Goal: Information Seeking & Learning: Learn about a topic

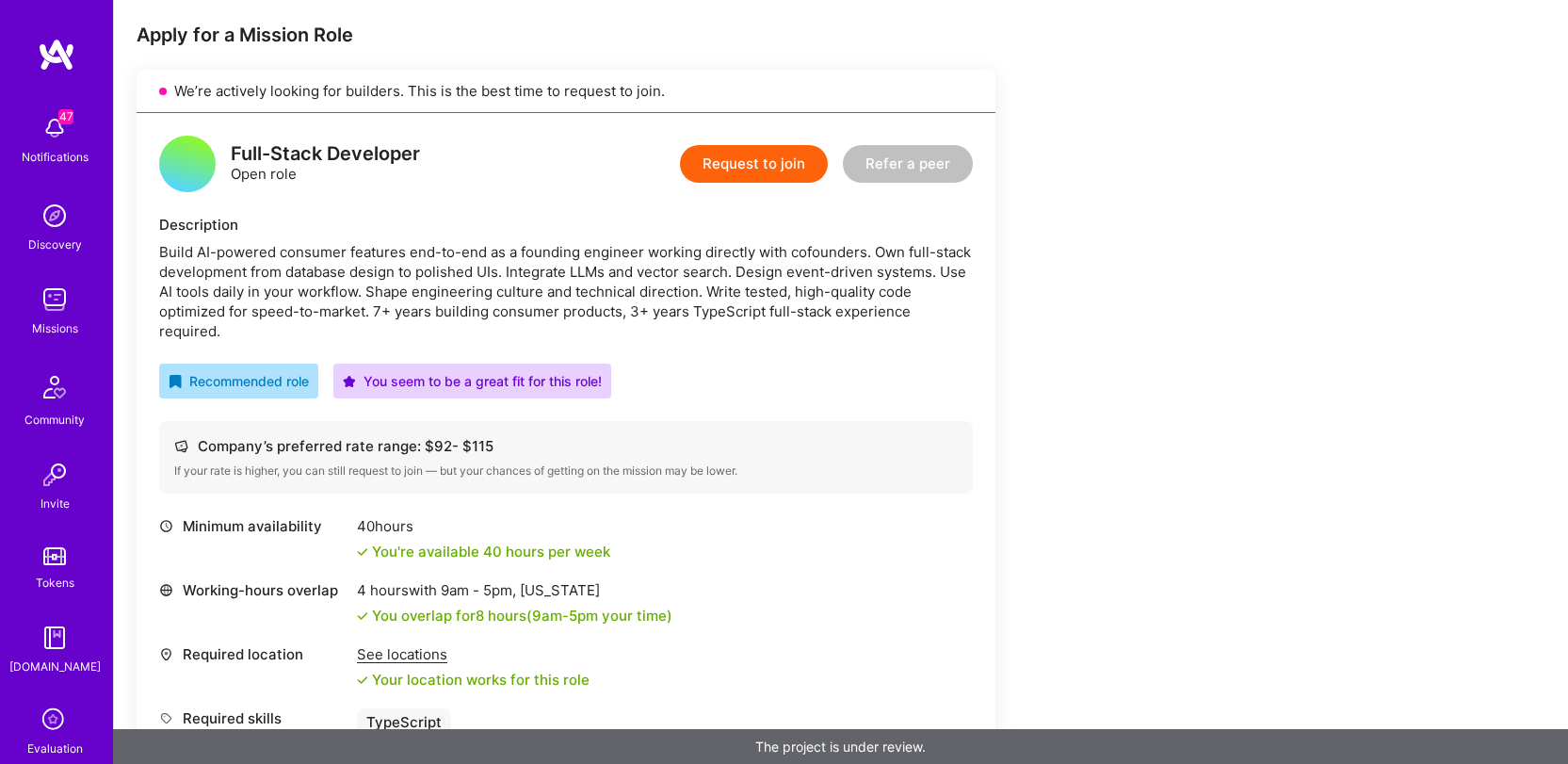
scroll to position [534, 0]
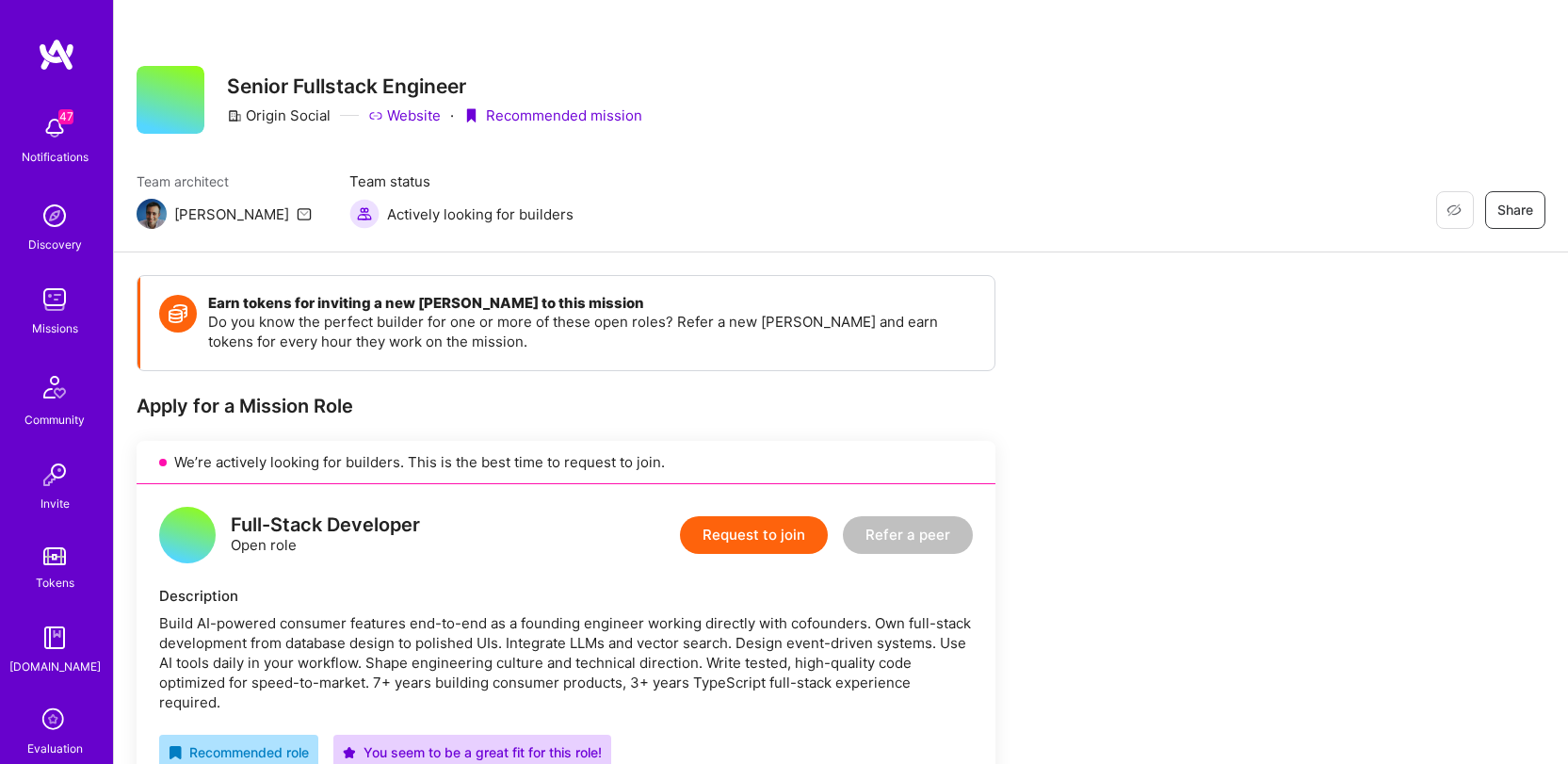
click at [66, 294] on img at bounding box center [54, 299] width 37 height 37
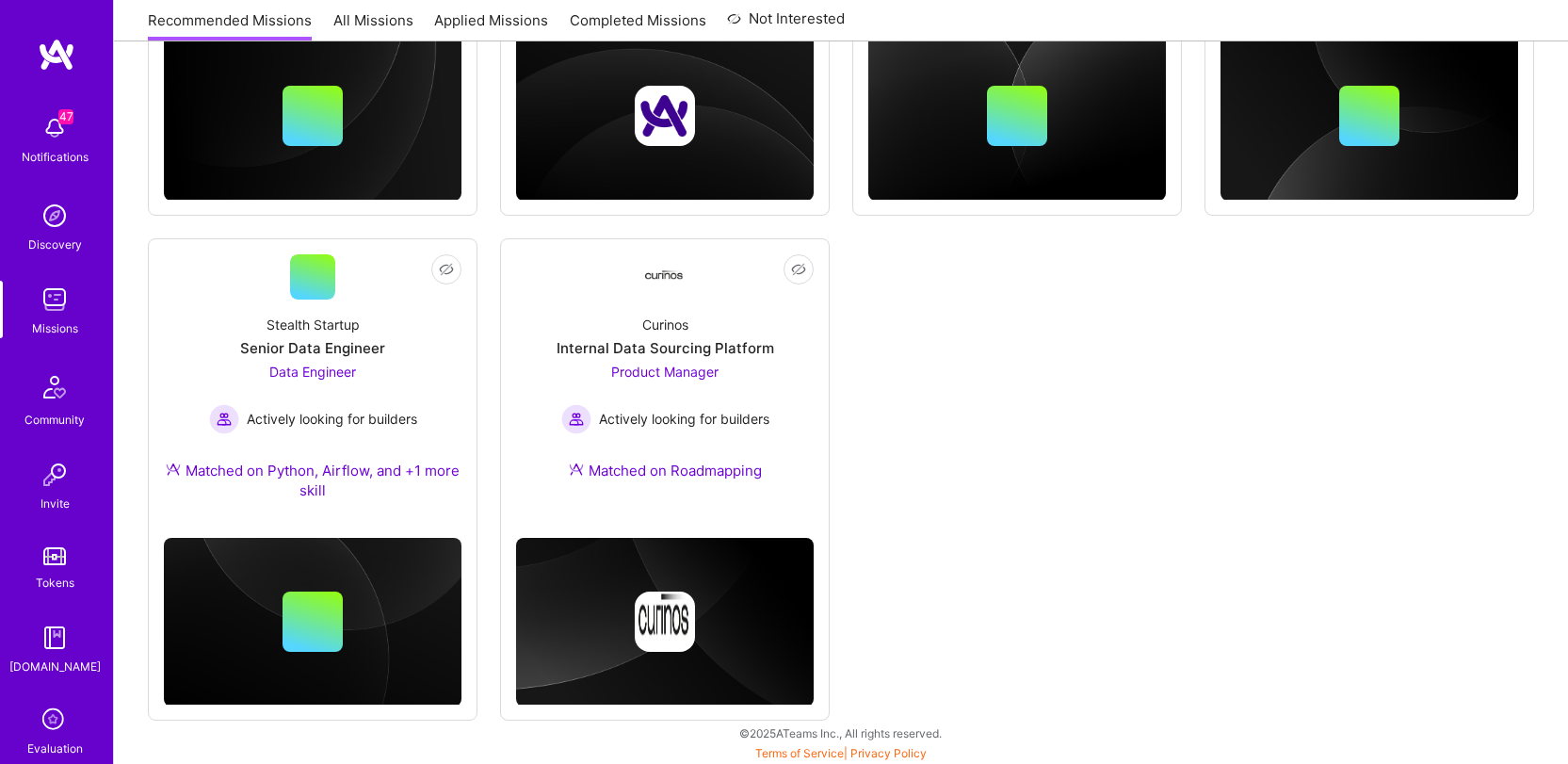
scroll to position [1132, 0]
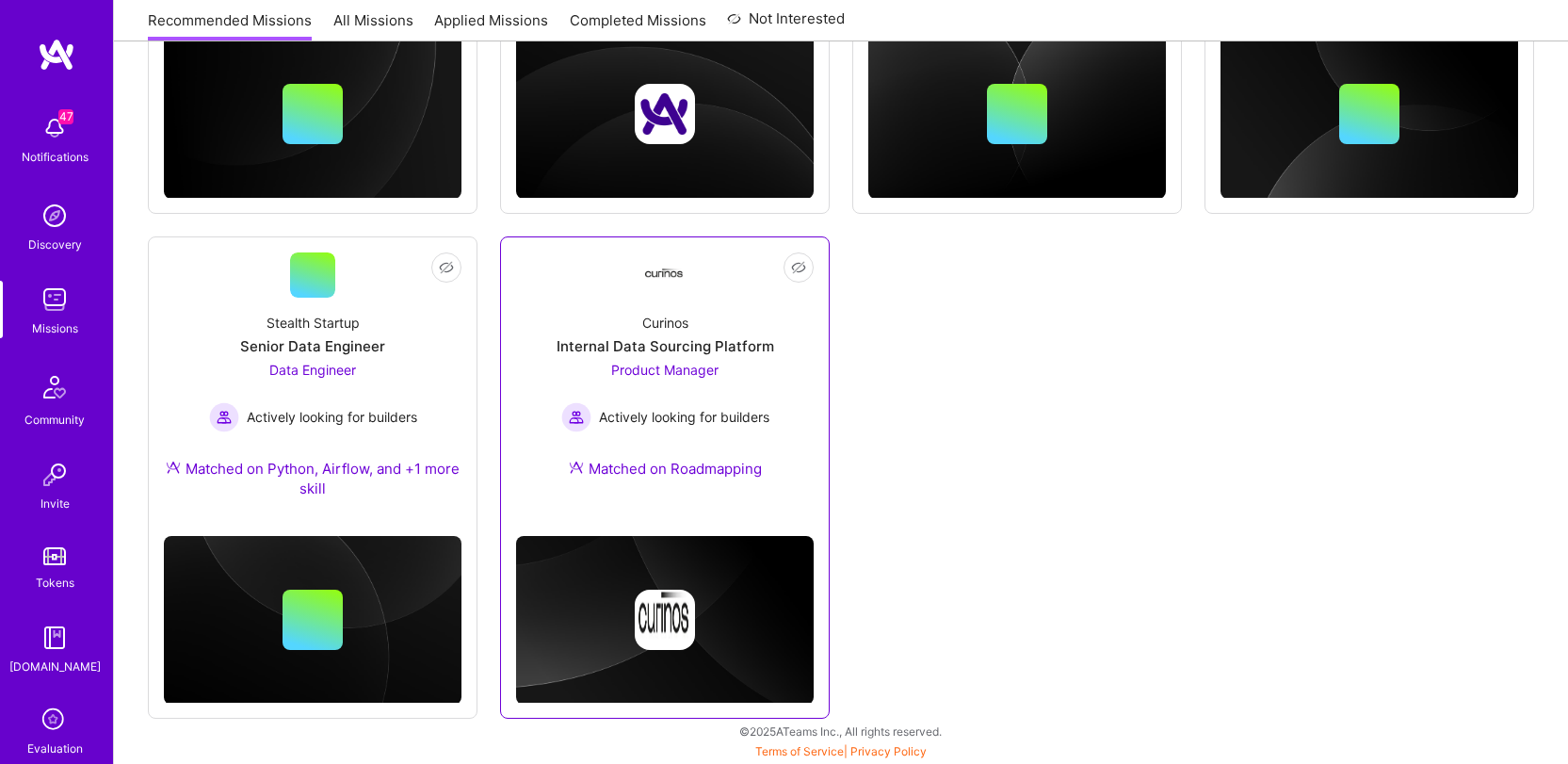
click at [663, 305] on div "Curinos Internal Data Sourcing Platform Product Manager Actively looking for bu…" at bounding box center [665, 399] width 298 height 203
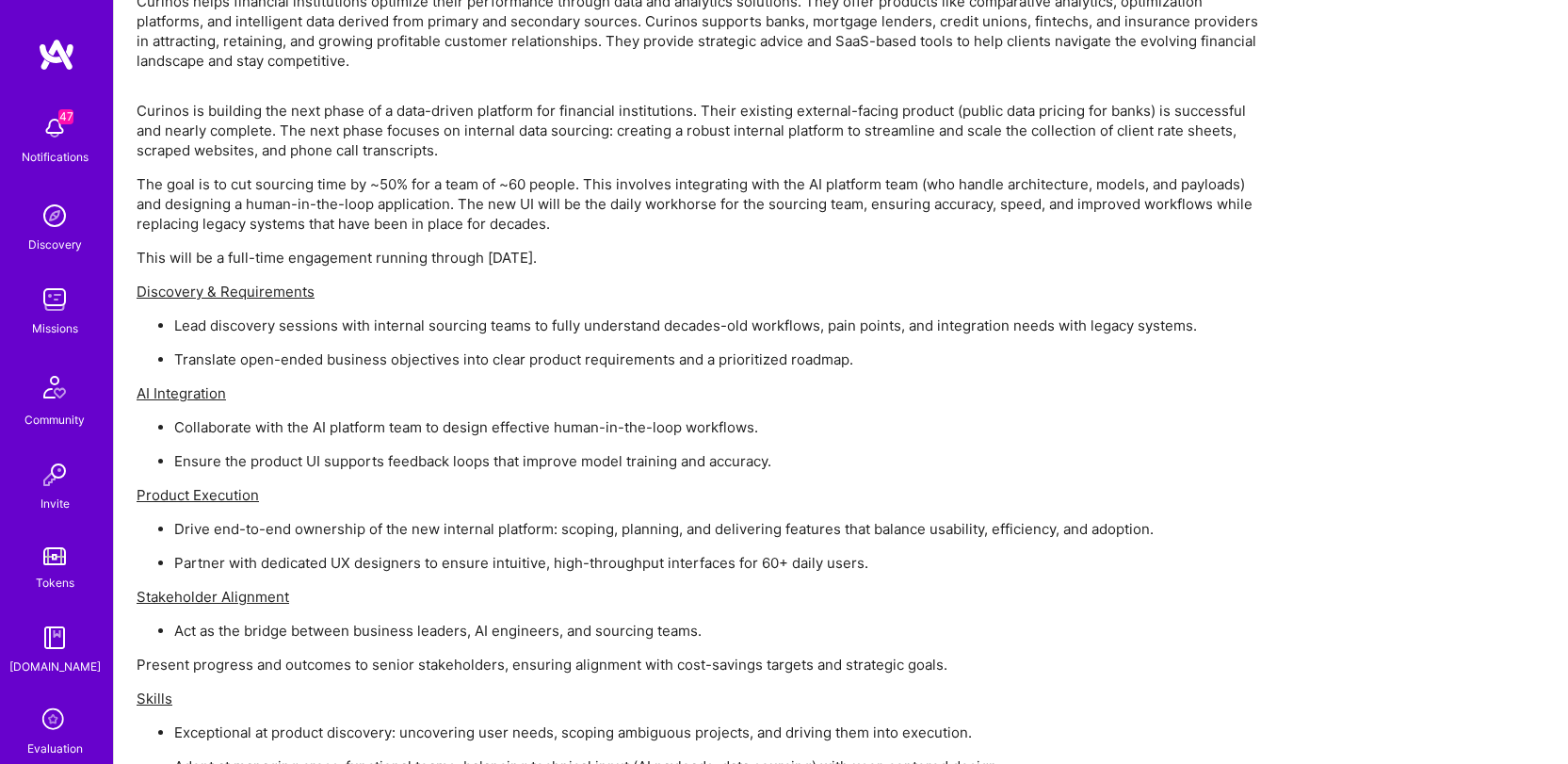
scroll to position [1392, 0]
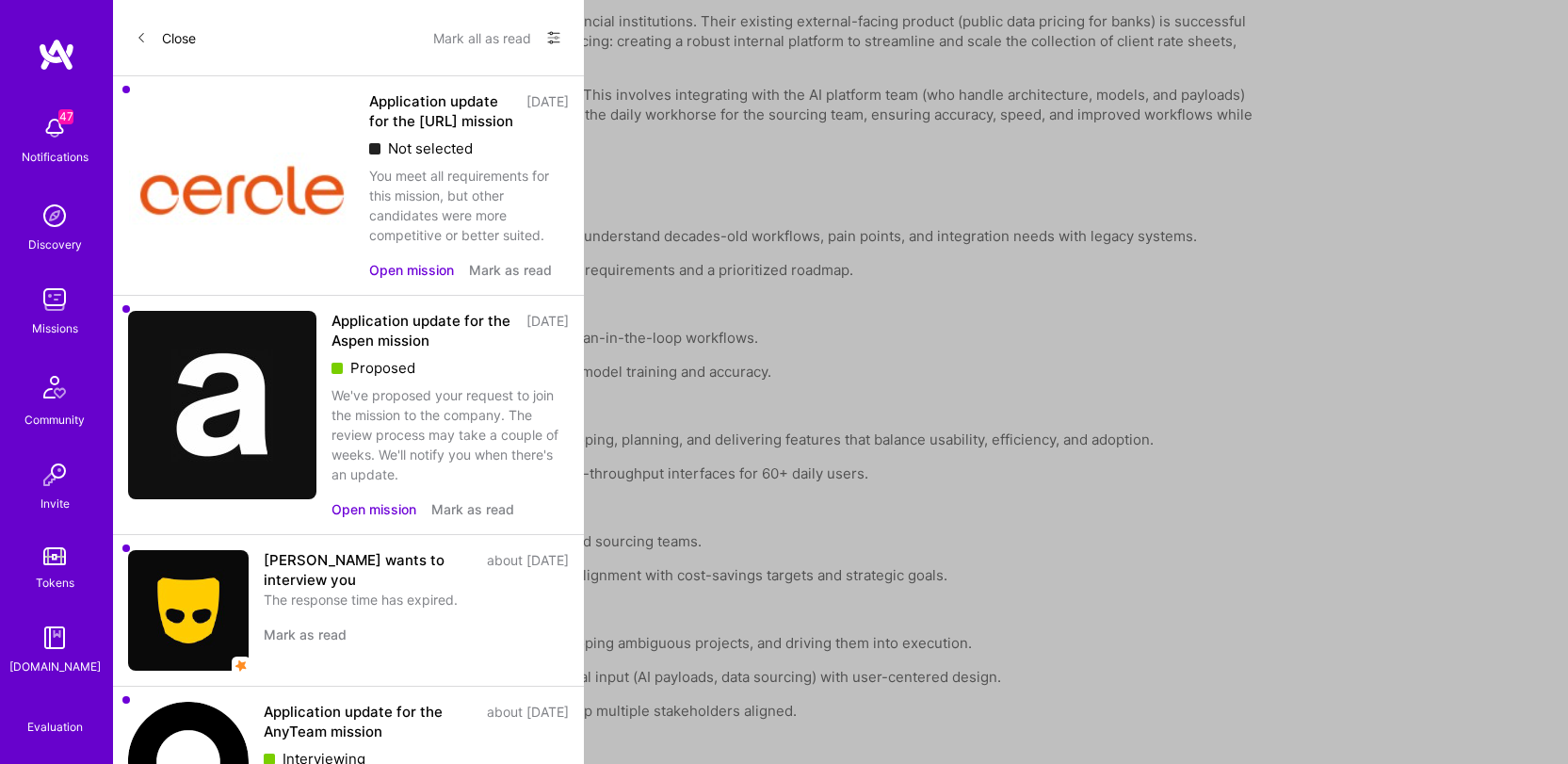
scroll to position [1132, 0]
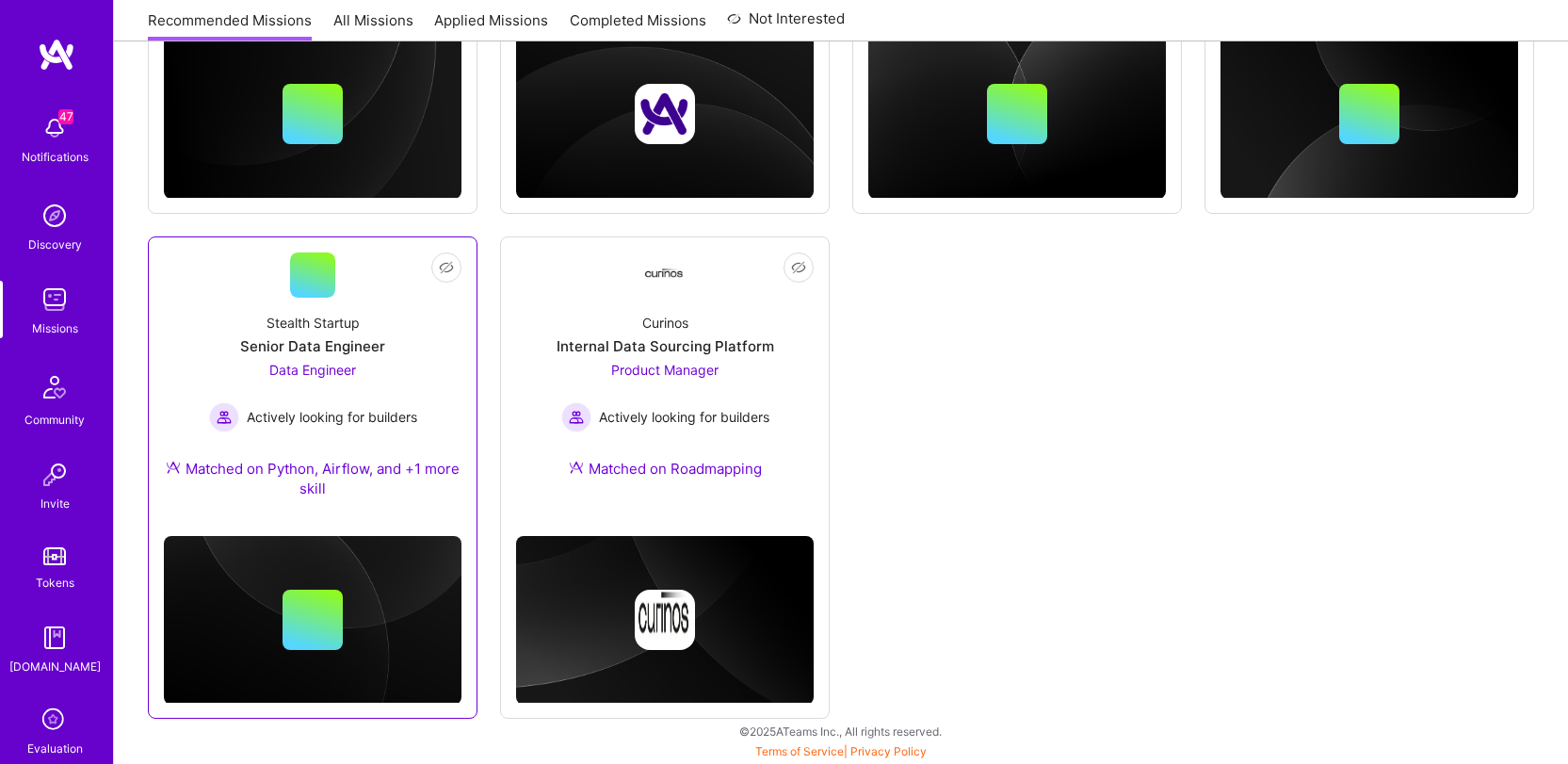
click at [261, 317] on div "Stealth Startup Senior Data Engineer Data Engineer Actively looking for builder…" at bounding box center [313, 409] width 298 height 223
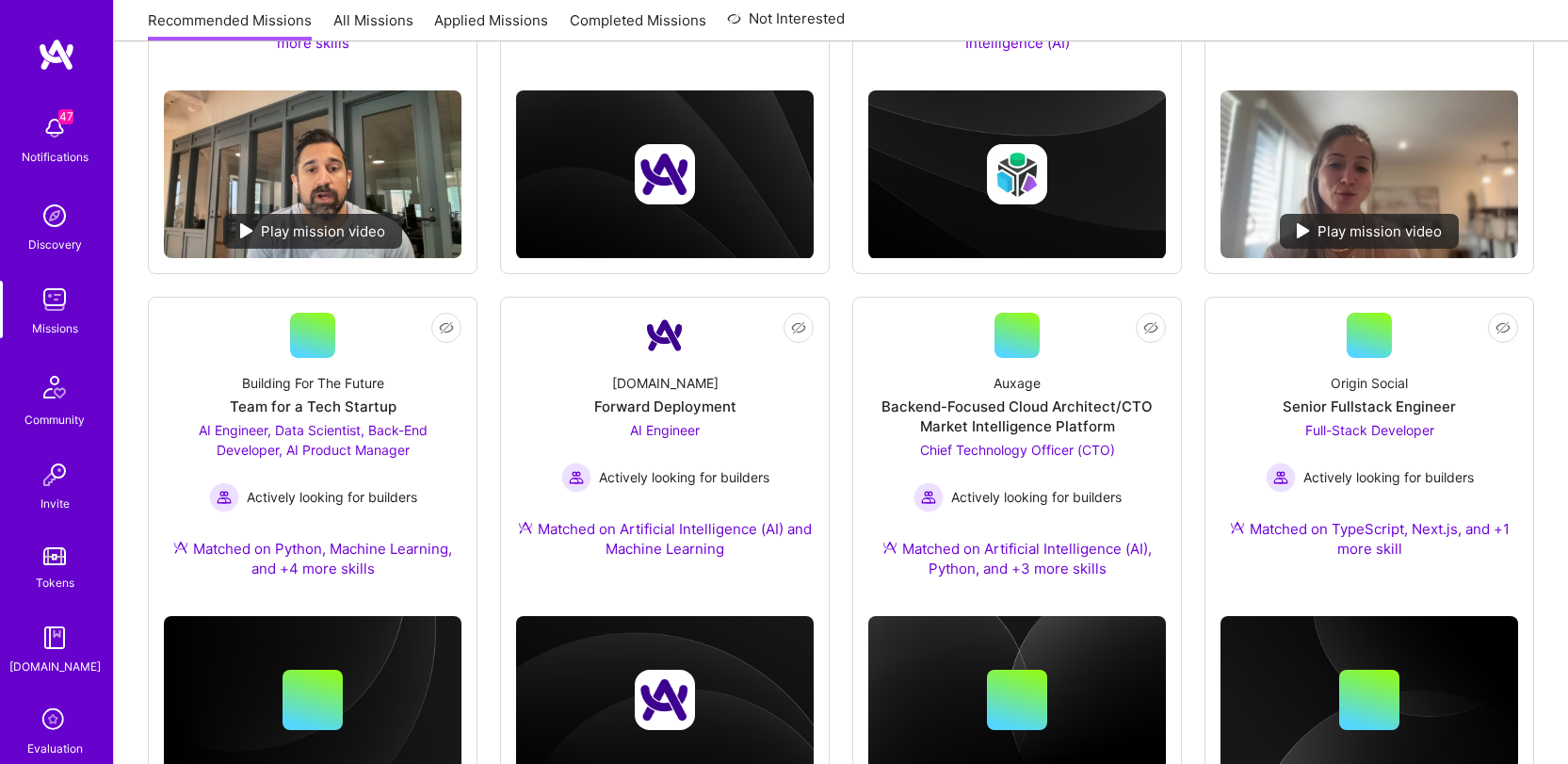
scroll to position [544, 0]
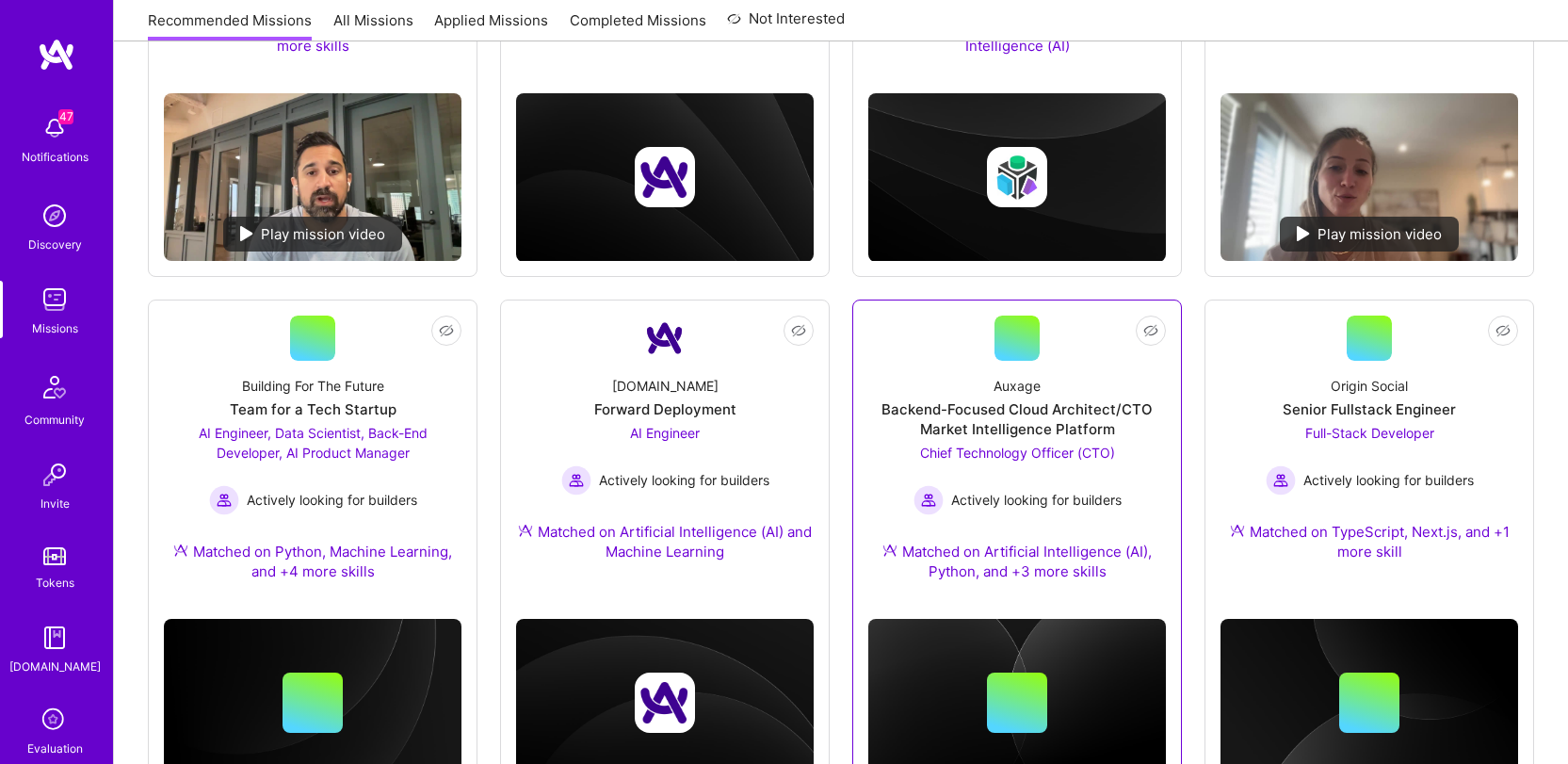
click at [942, 393] on div "Auxage Backend-Focused Cloud Architect/CTO Market Intelligence Platform Chief T…" at bounding box center [1017, 482] width 298 height 243
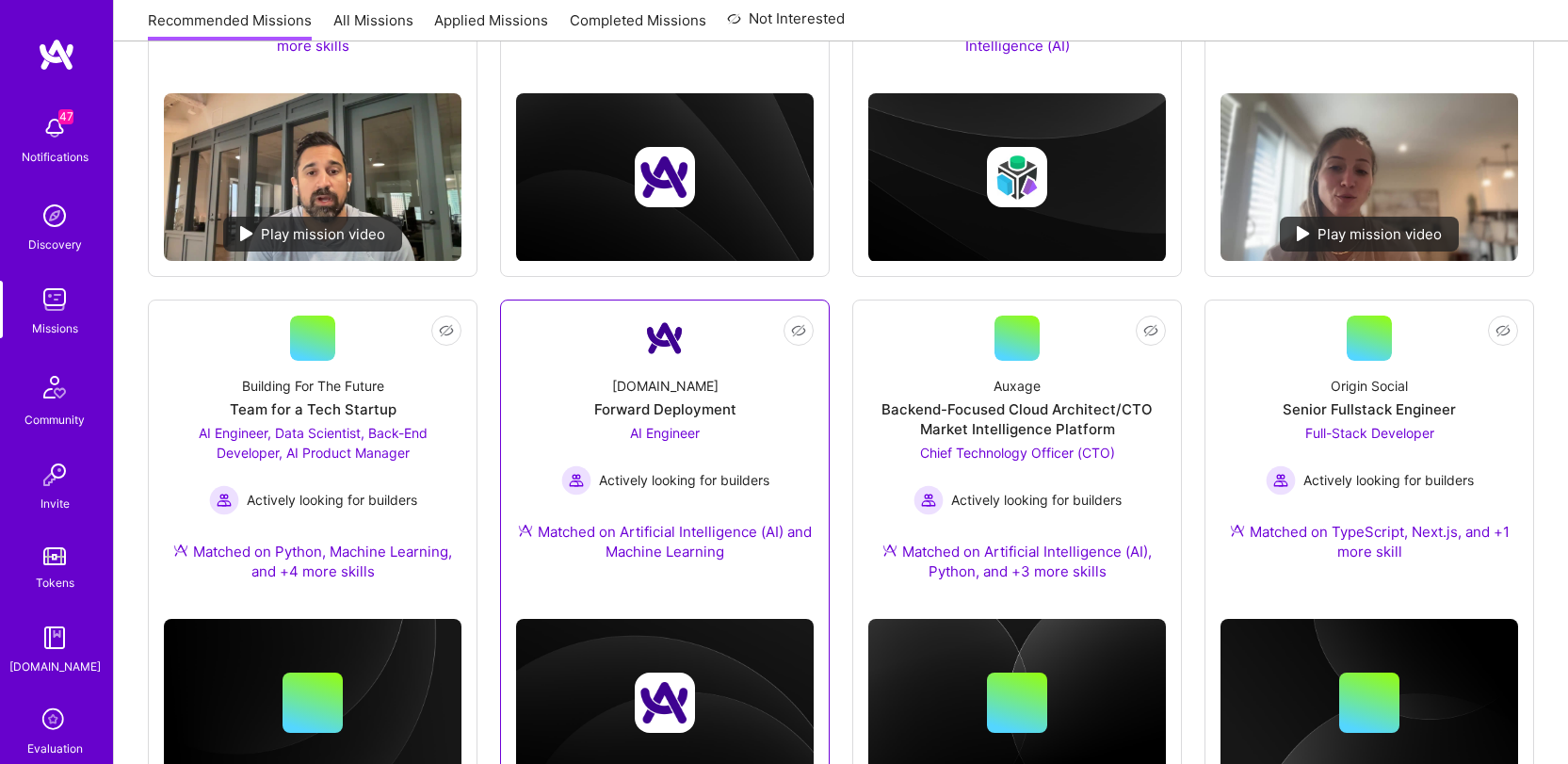
scroll to position [547, 0]
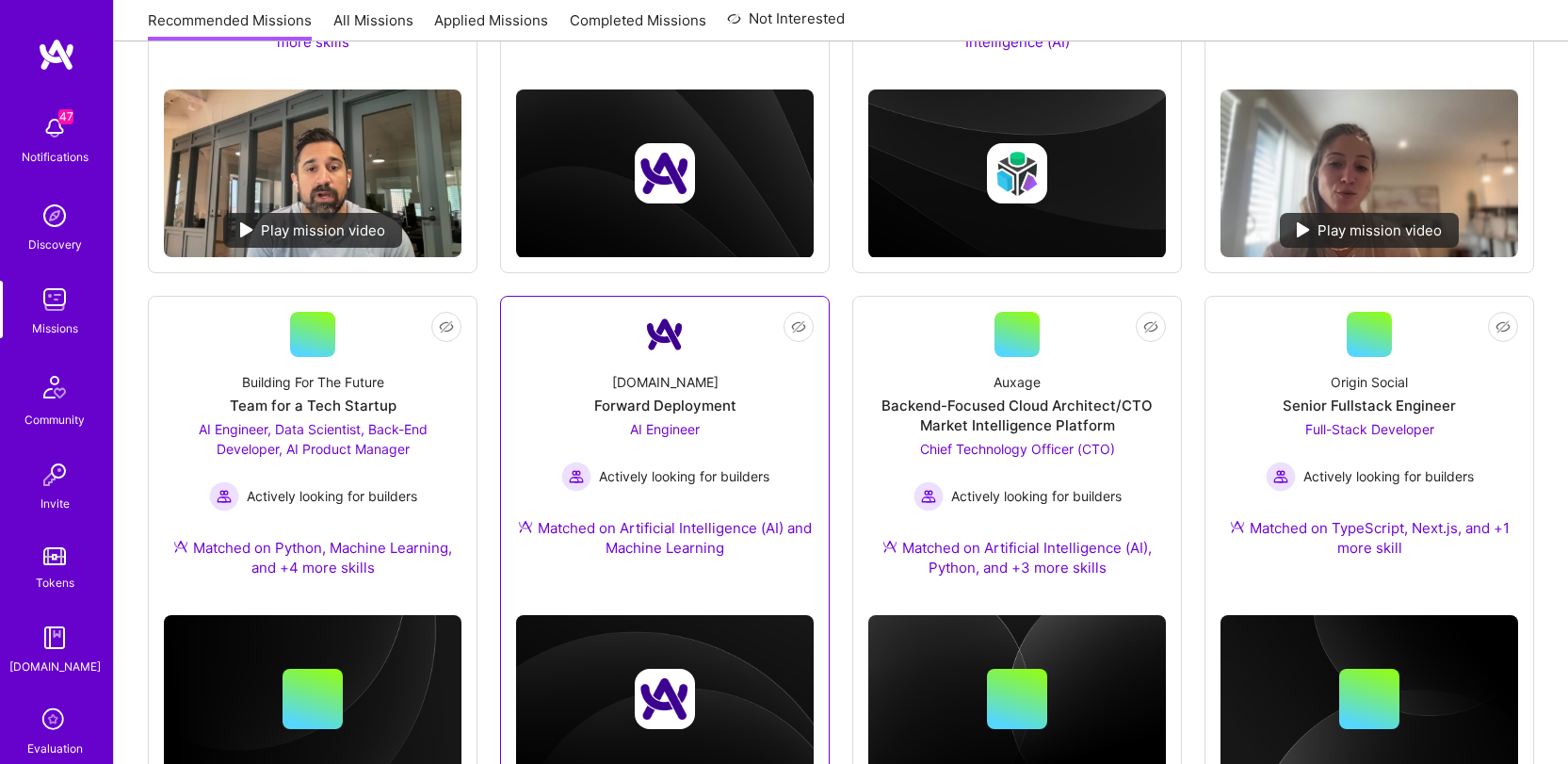
click at [588, 396] on div "[DOMAIN_NAME] Forward Deployment AI Engineer Actively looking for builders Matc…" at bounding box center [665, 468] width 298 height 223
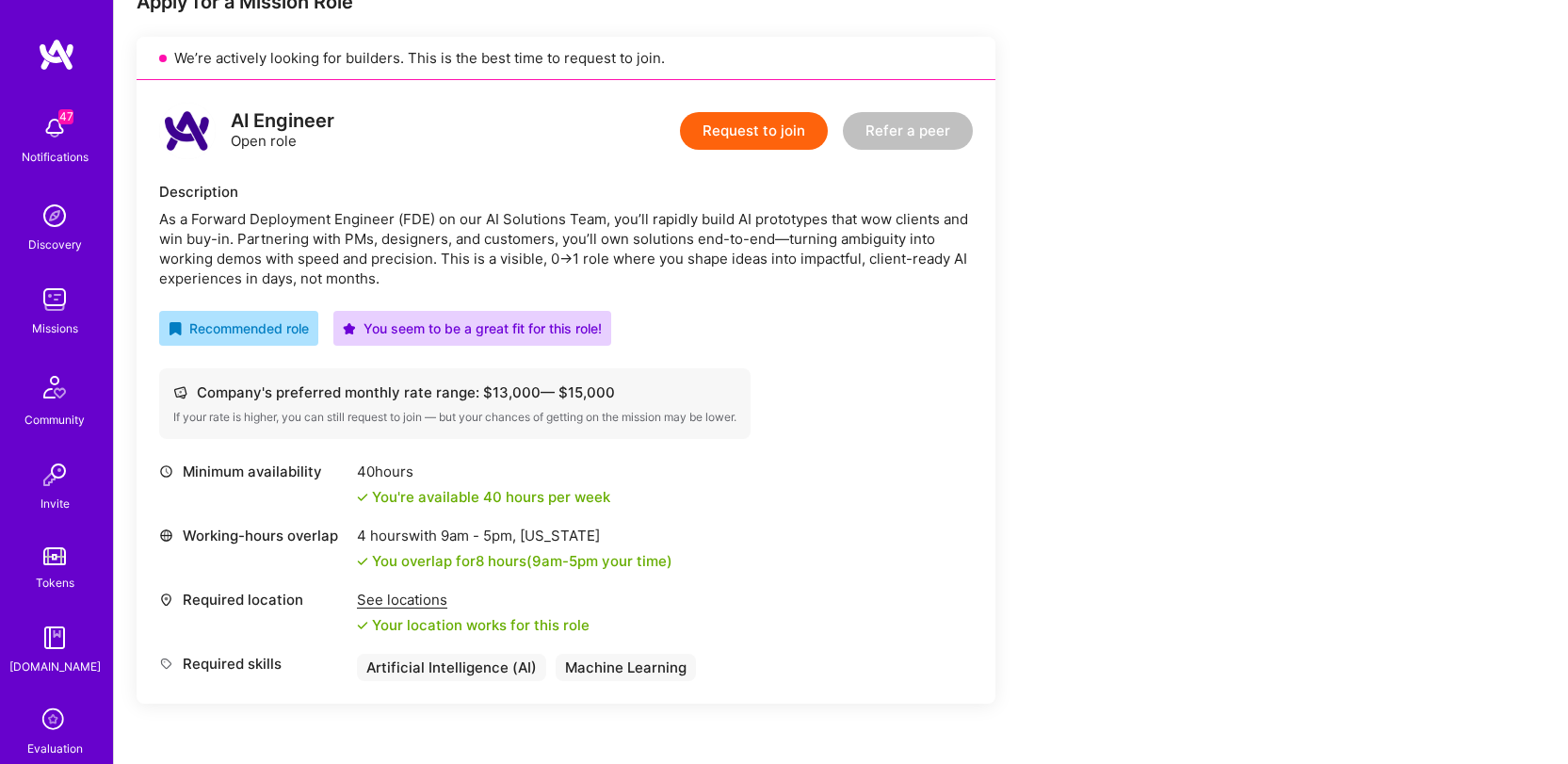
scroll to position [477, 0]
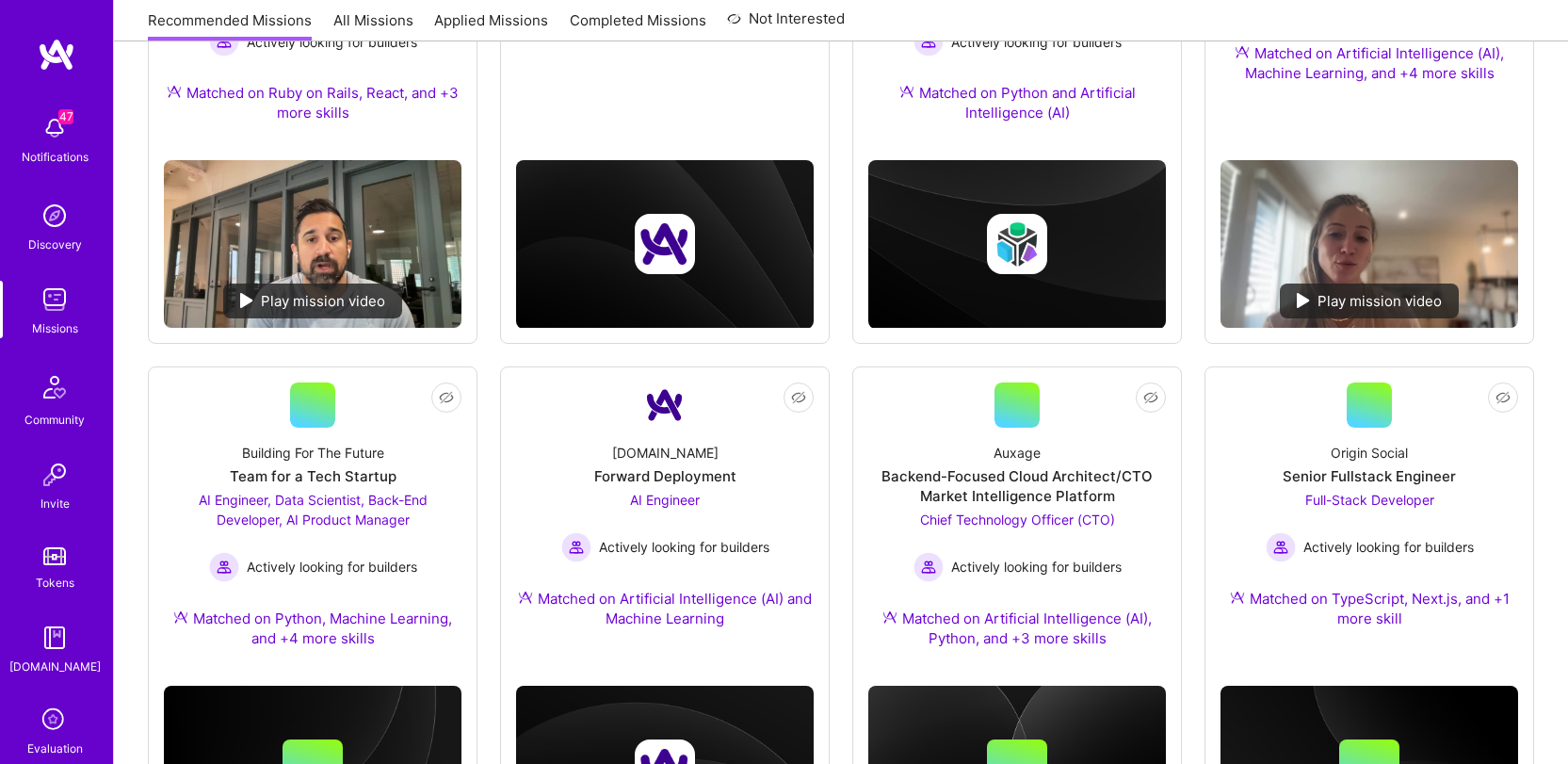
scroll to position [547, 0]
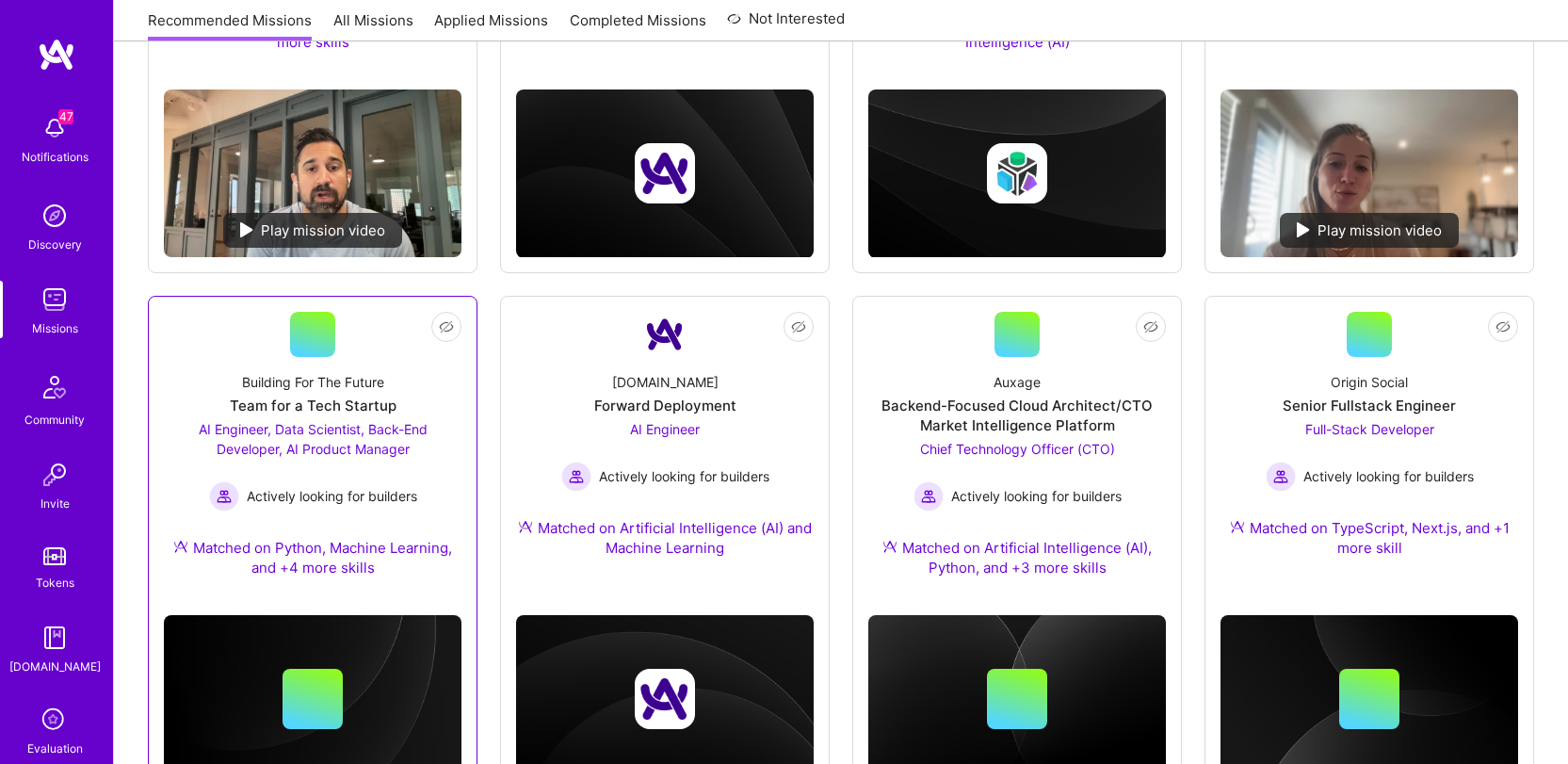
click at [336, 341] on link "Not Interested Building For The Future Team for a Tech Startup AI Engineer, Dat…" at bounding box center [313, 456] width 298 height 288
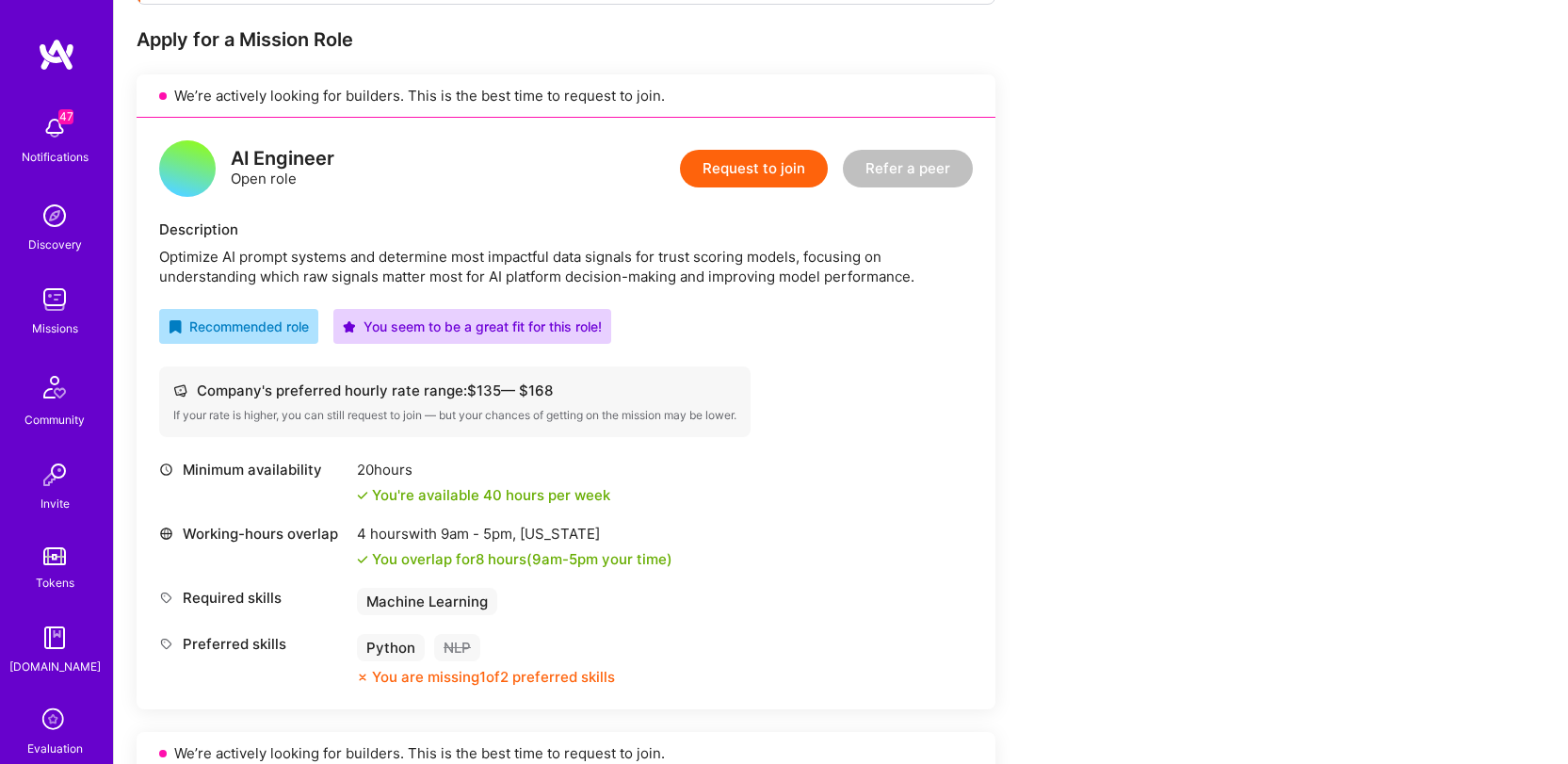
scroll to position [369, 0]
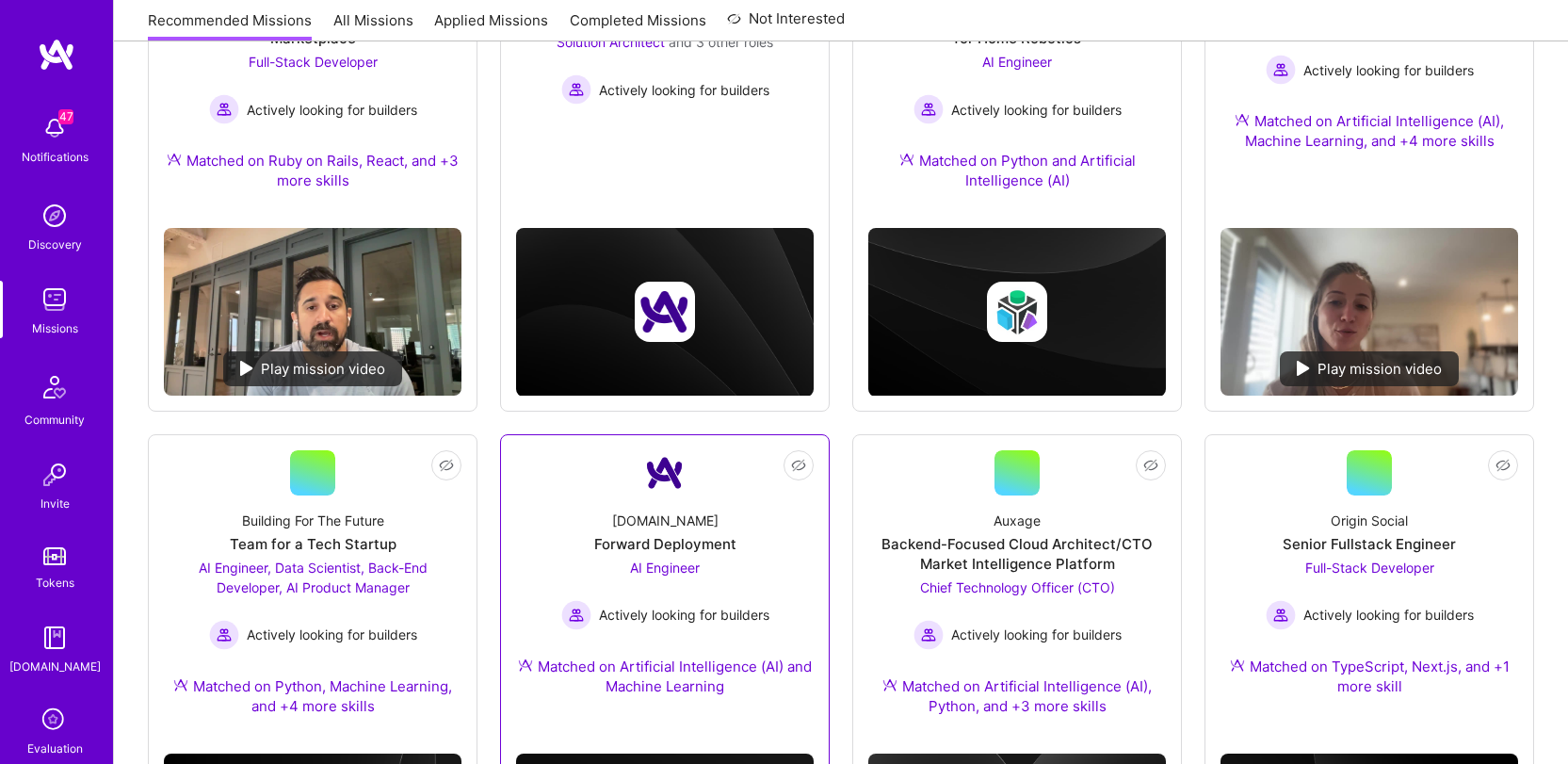
scroll to position [15, 0]
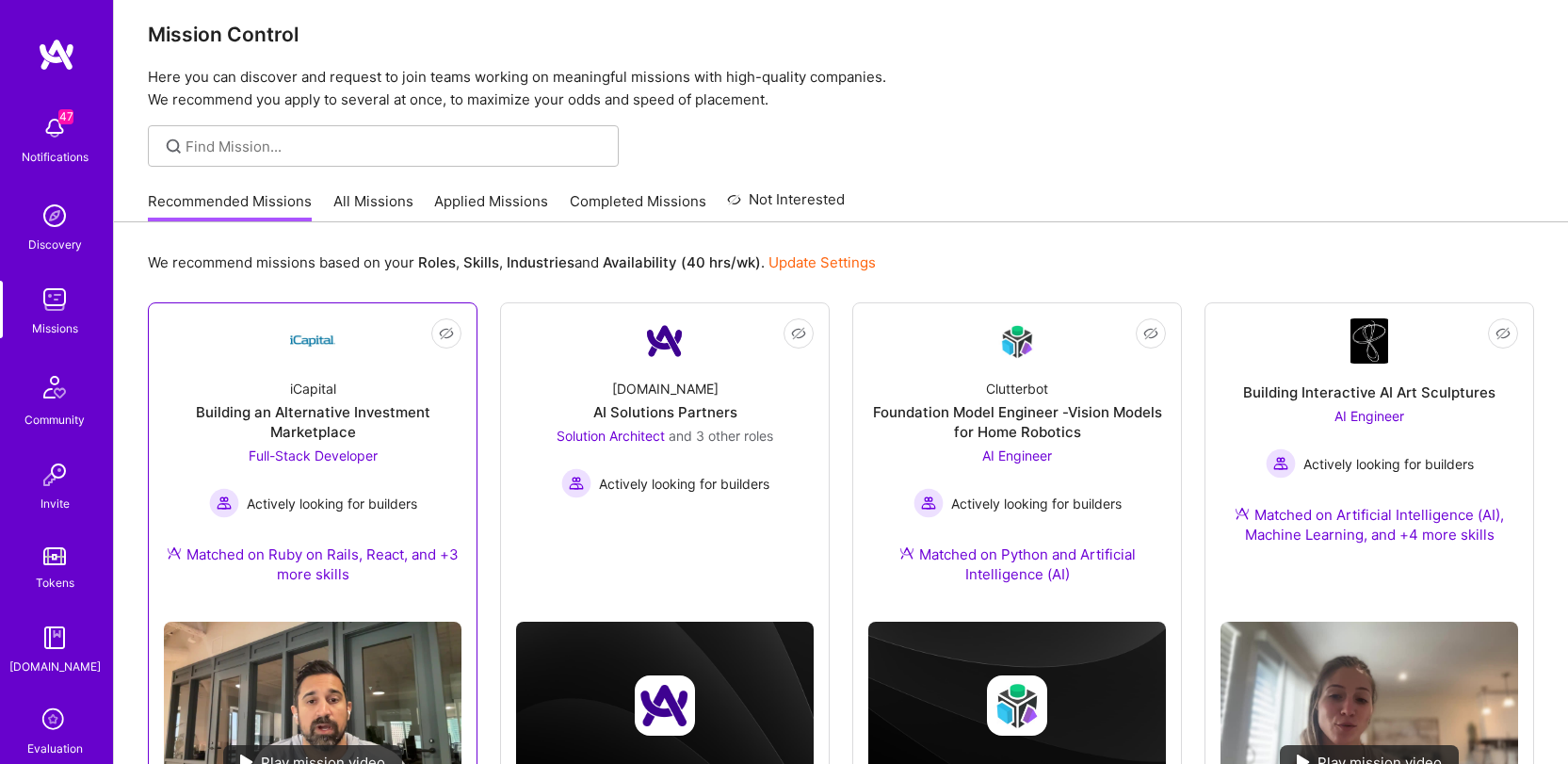
click at [335, 381] on div "iCapital" at bounding box center [313, 388] width 46 height 20
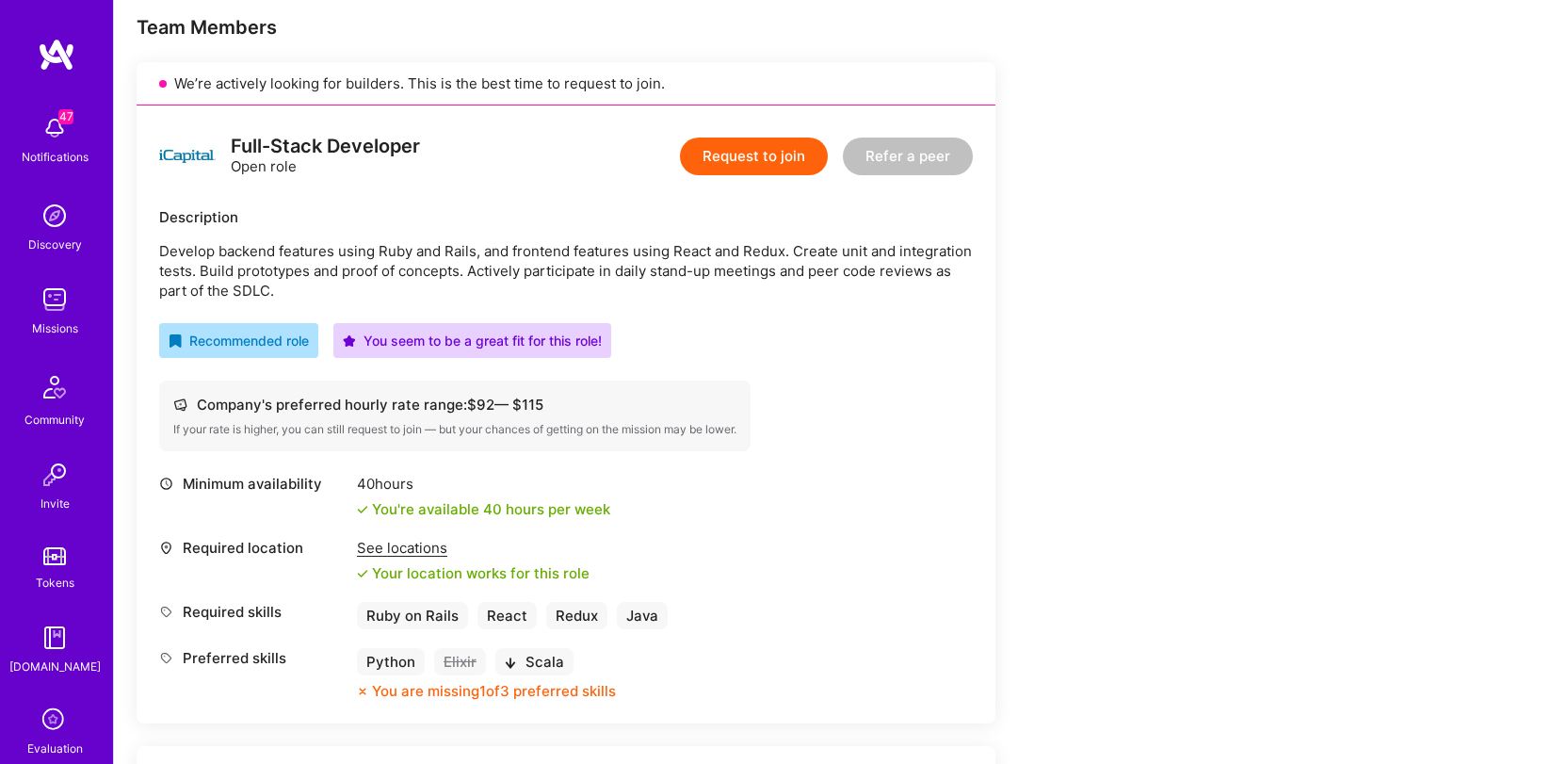
scroll to position [337, 0]
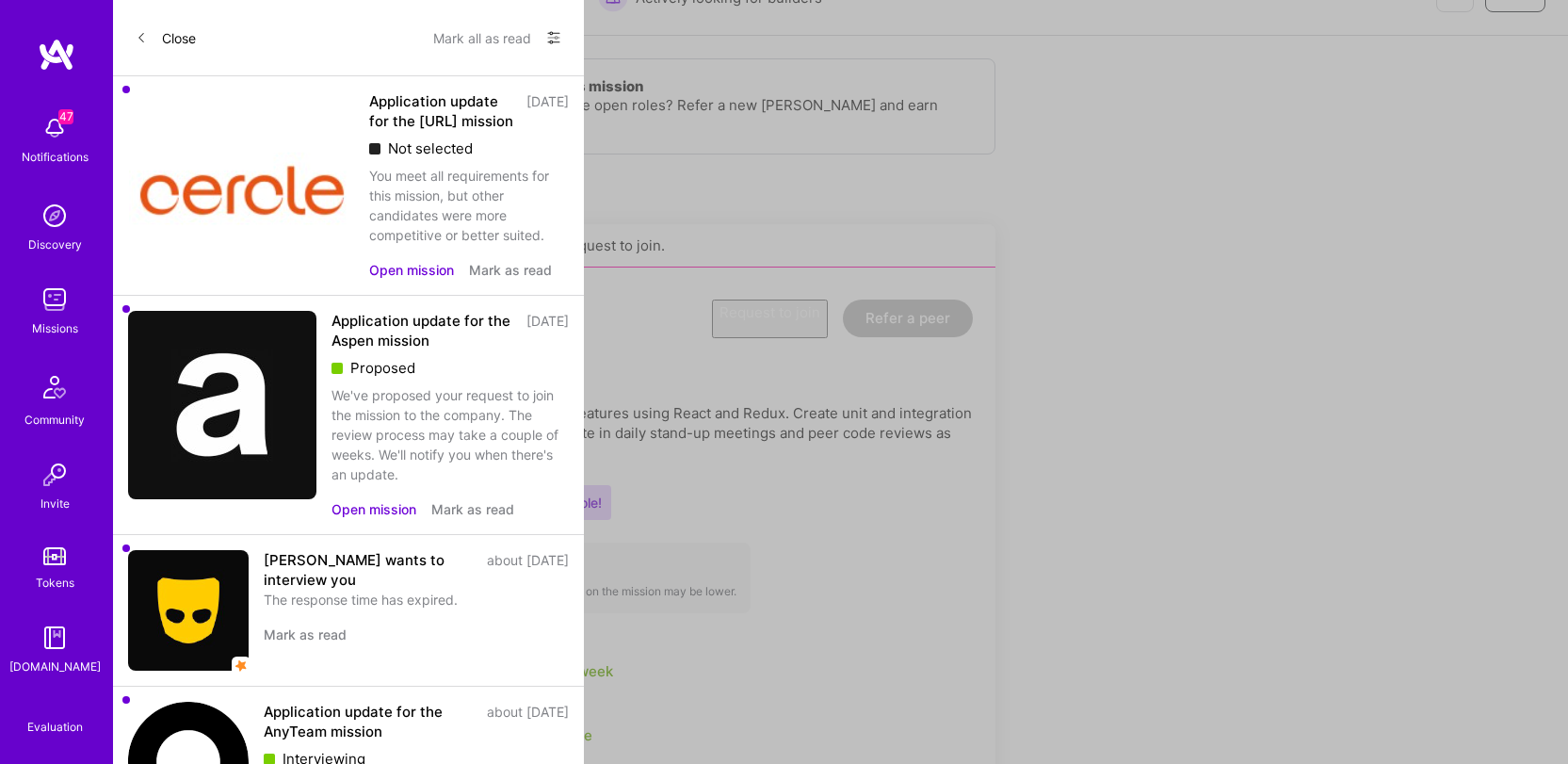
scroll to position [15, 0]
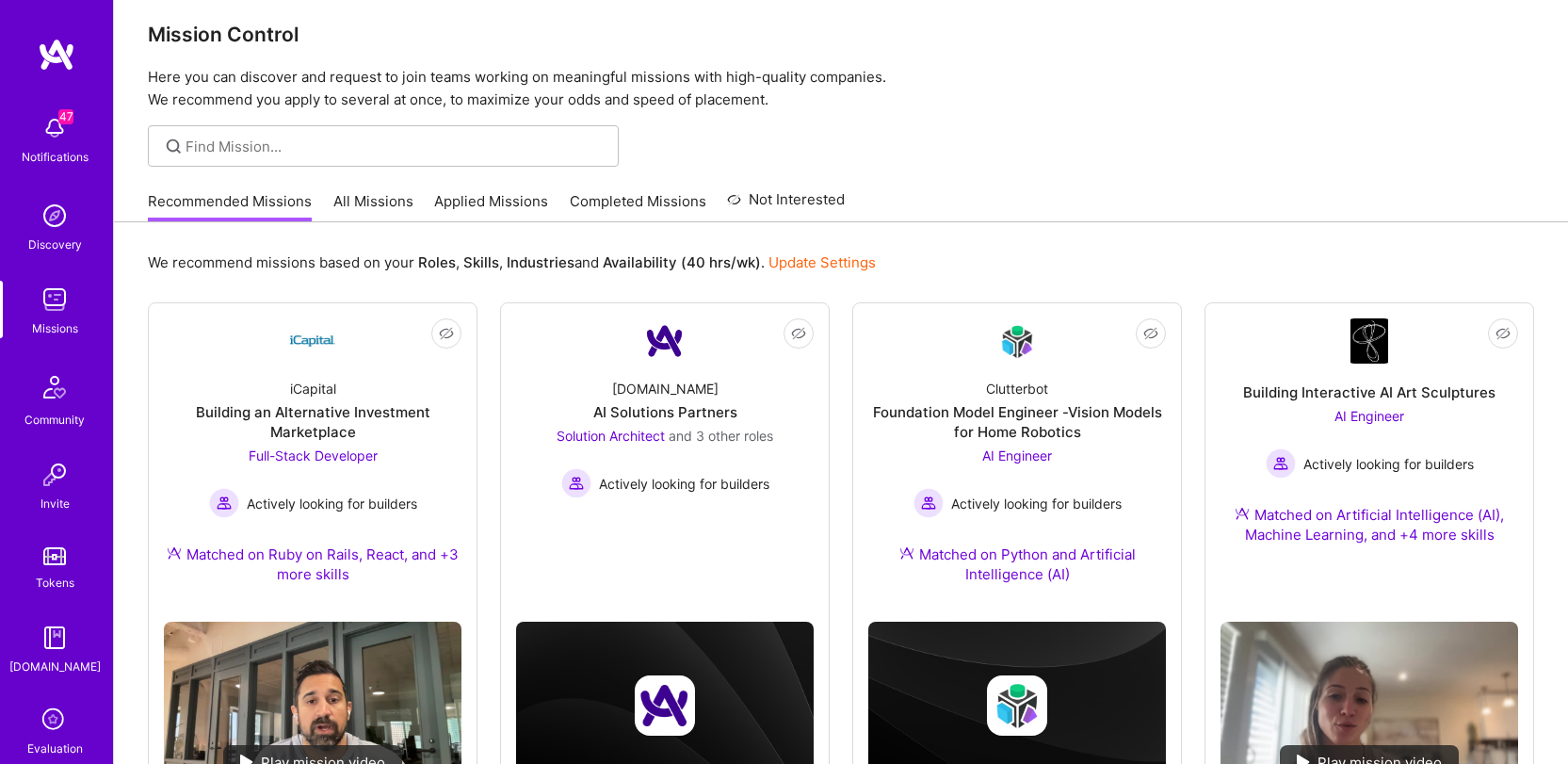
click at [383, 202] on link "All Missions" at bounding box center [374, 206] width 80 height 31
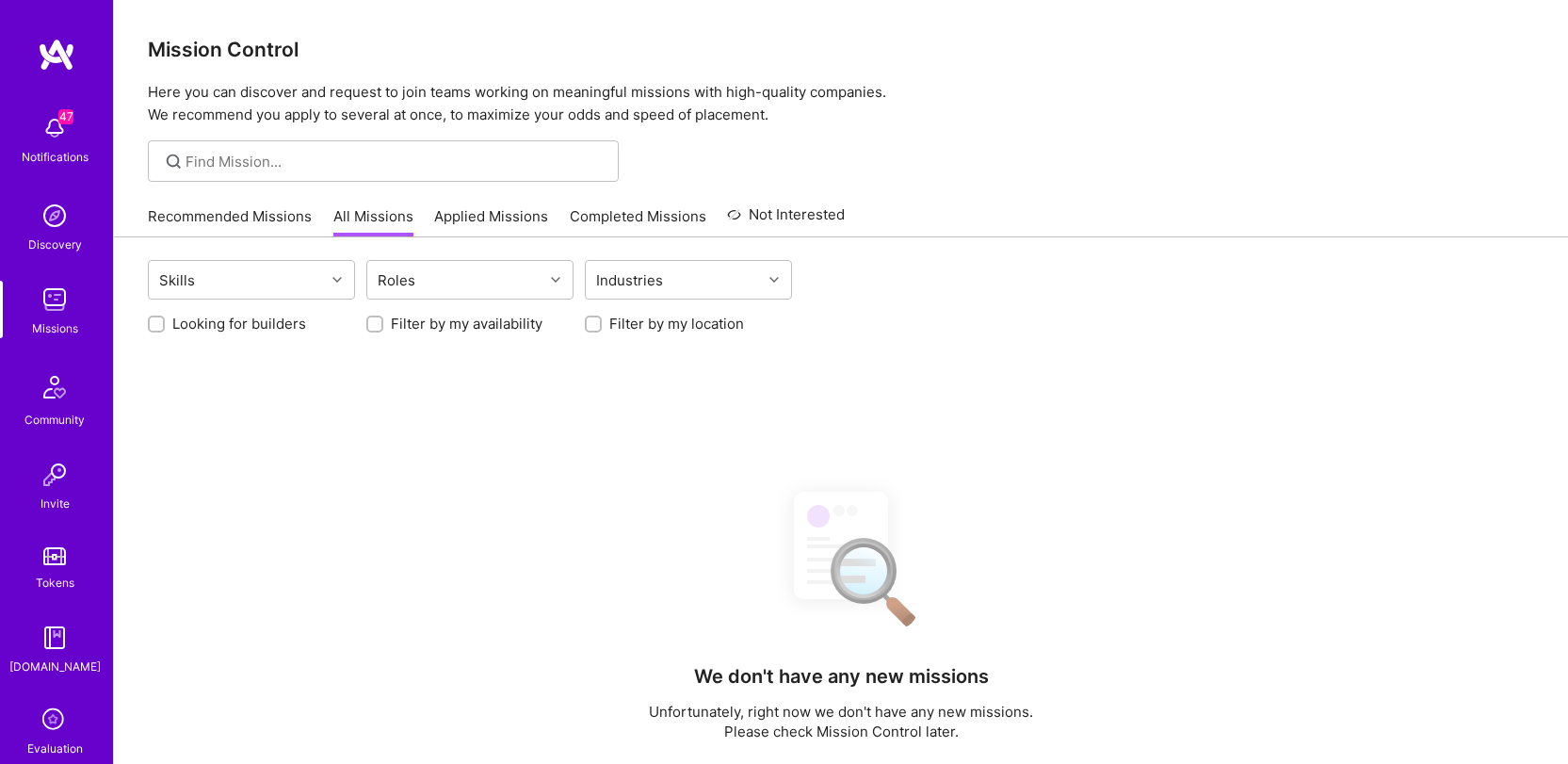
click at [426, 329] on label "Filter by my availability" at bounding box center [466, 323] width 152 height 20
click at [383, 329] on input "Filter by my availability" at bounding box center [377, 325] width 13 height 13
checkbox input "true"
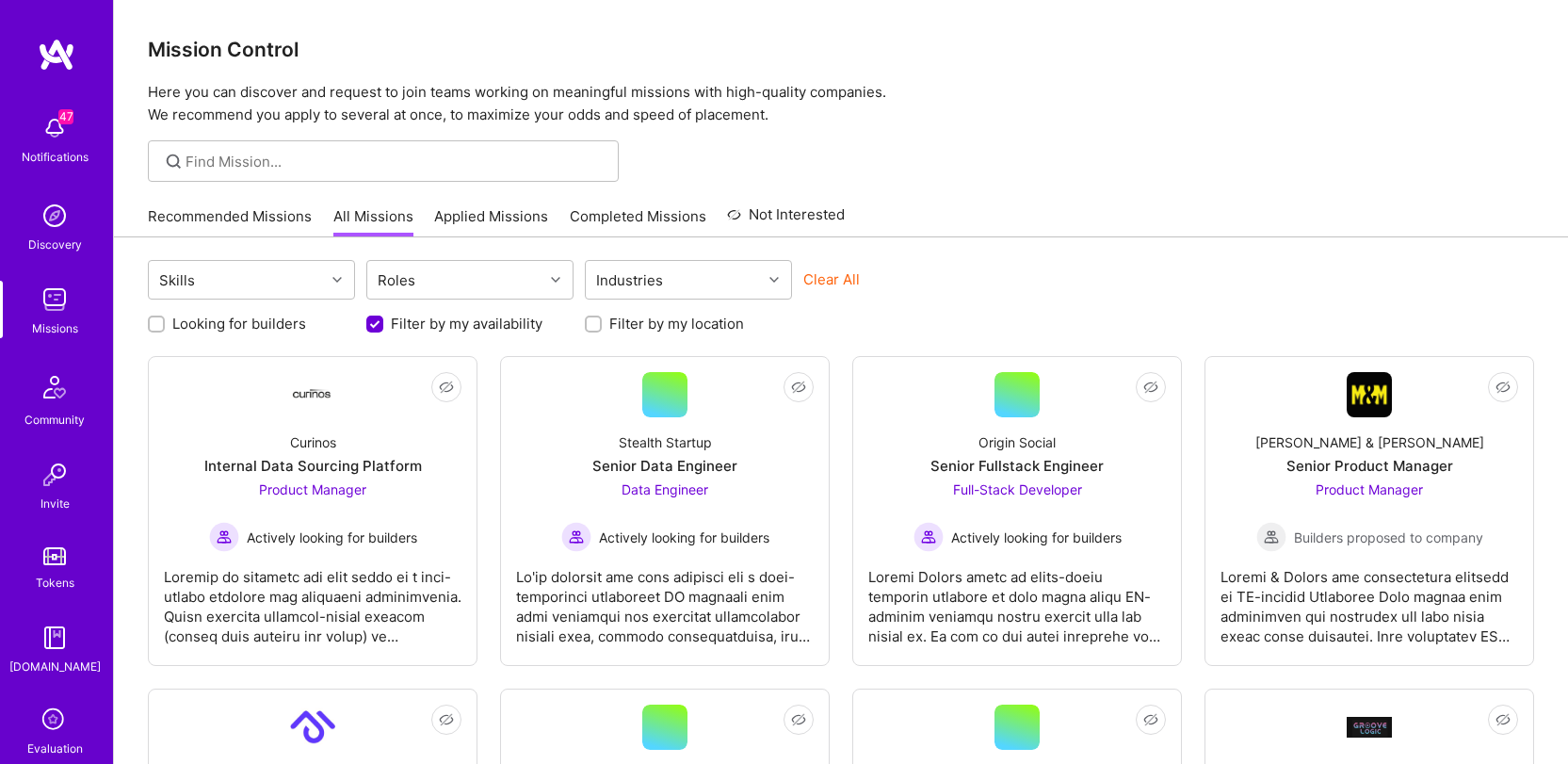
click at [675, 329] on label "Filter by my location" at bounding box center [676, 323] width 134 height 20
click at [602, 329] on input "Filter by my location" at bounding box center [595, 325] width 13 height 13
checkbox input "true"
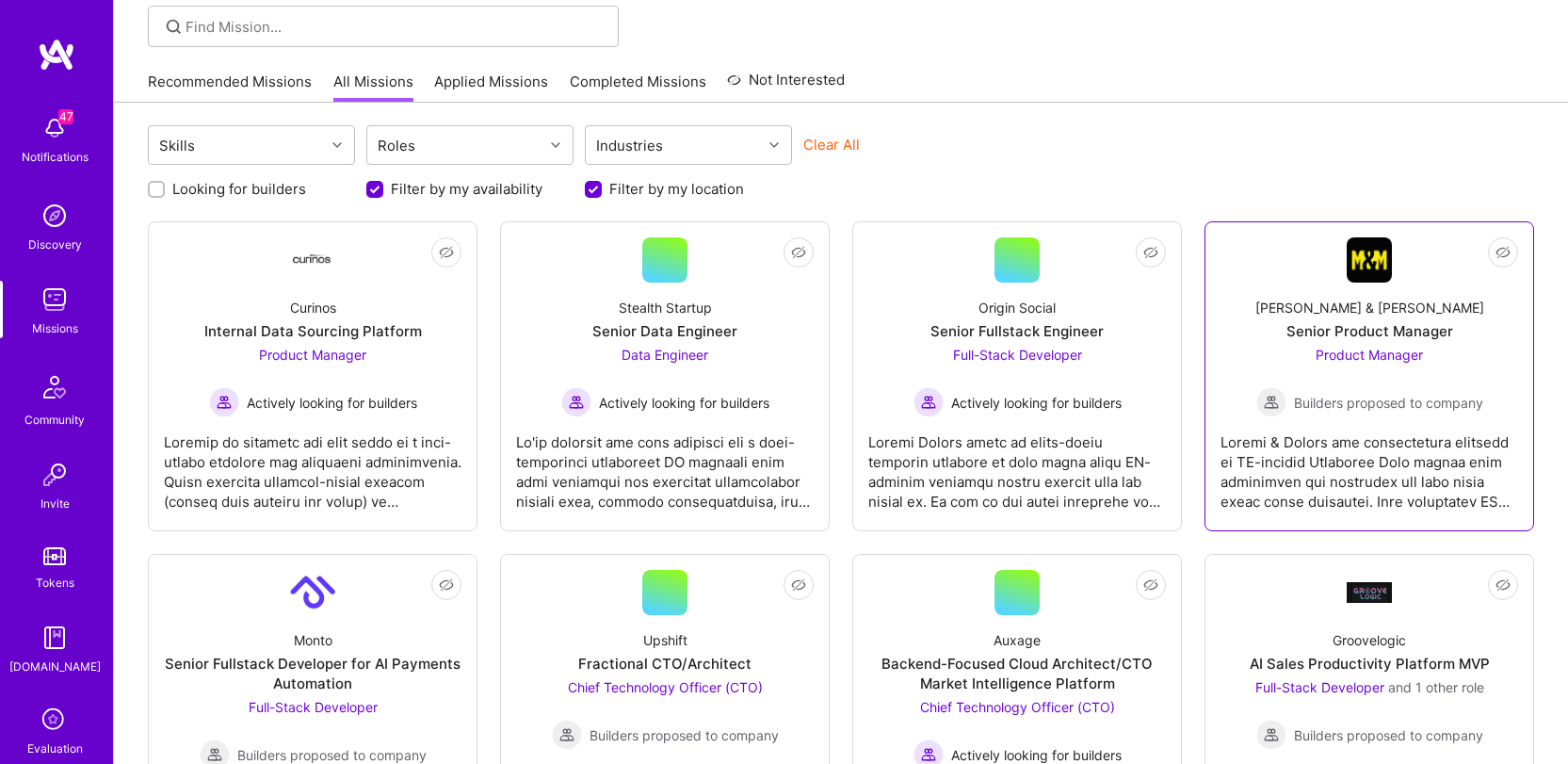
scroll to position [134, 0]
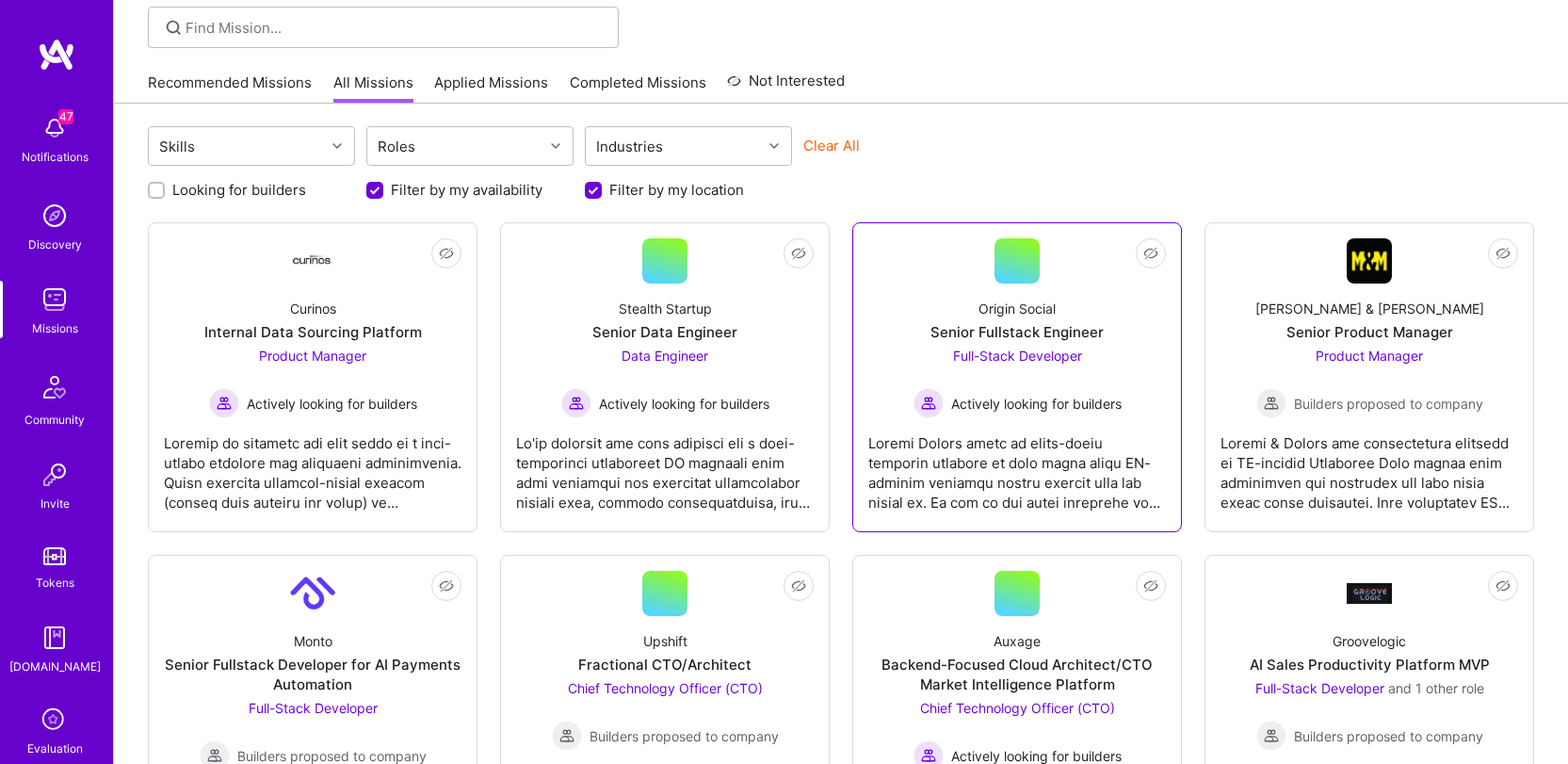
click at [1067, 449] on div at bounding box center [1017, 465] width 298 height 94
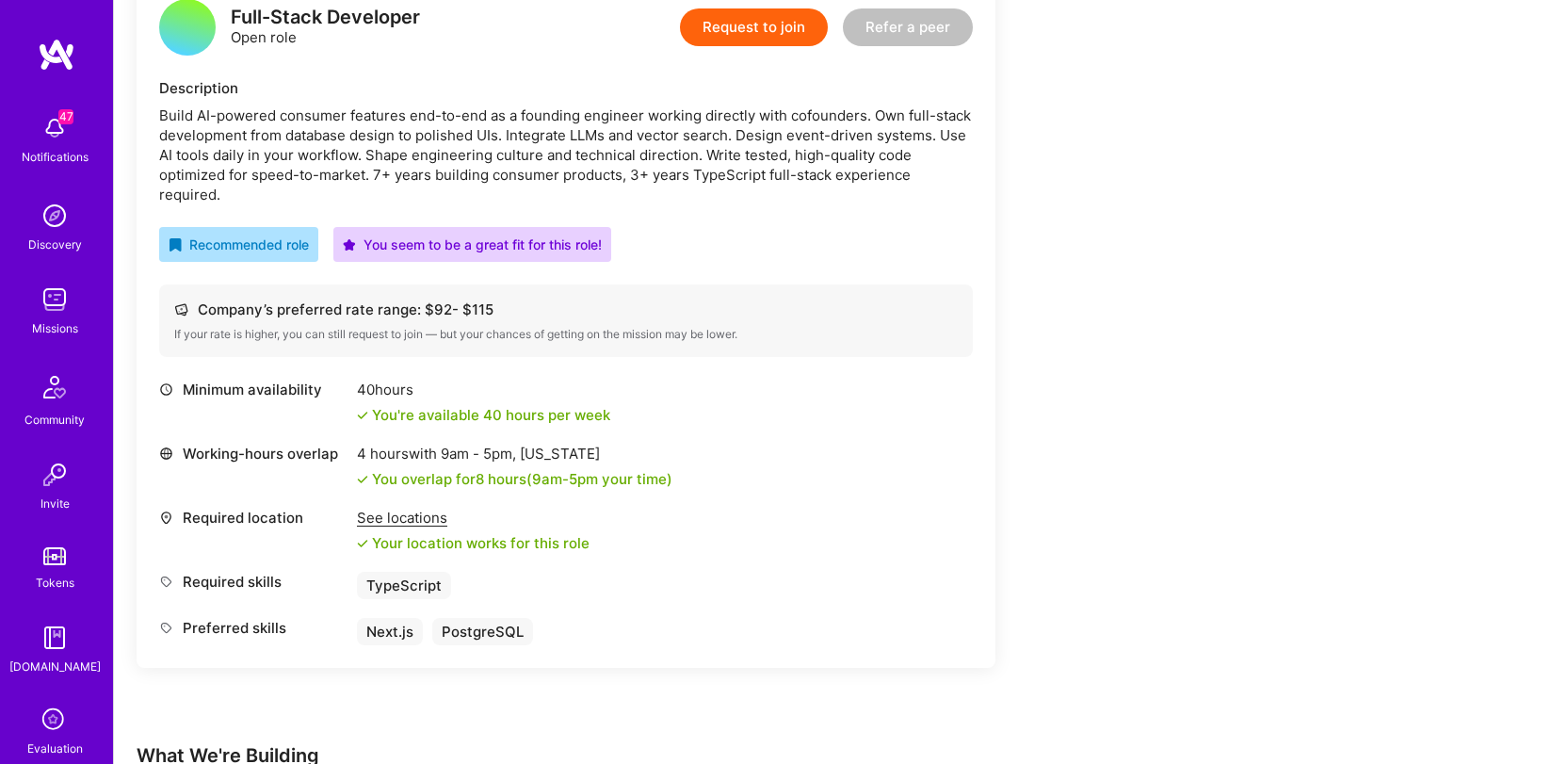
scroll to position [507, 0]
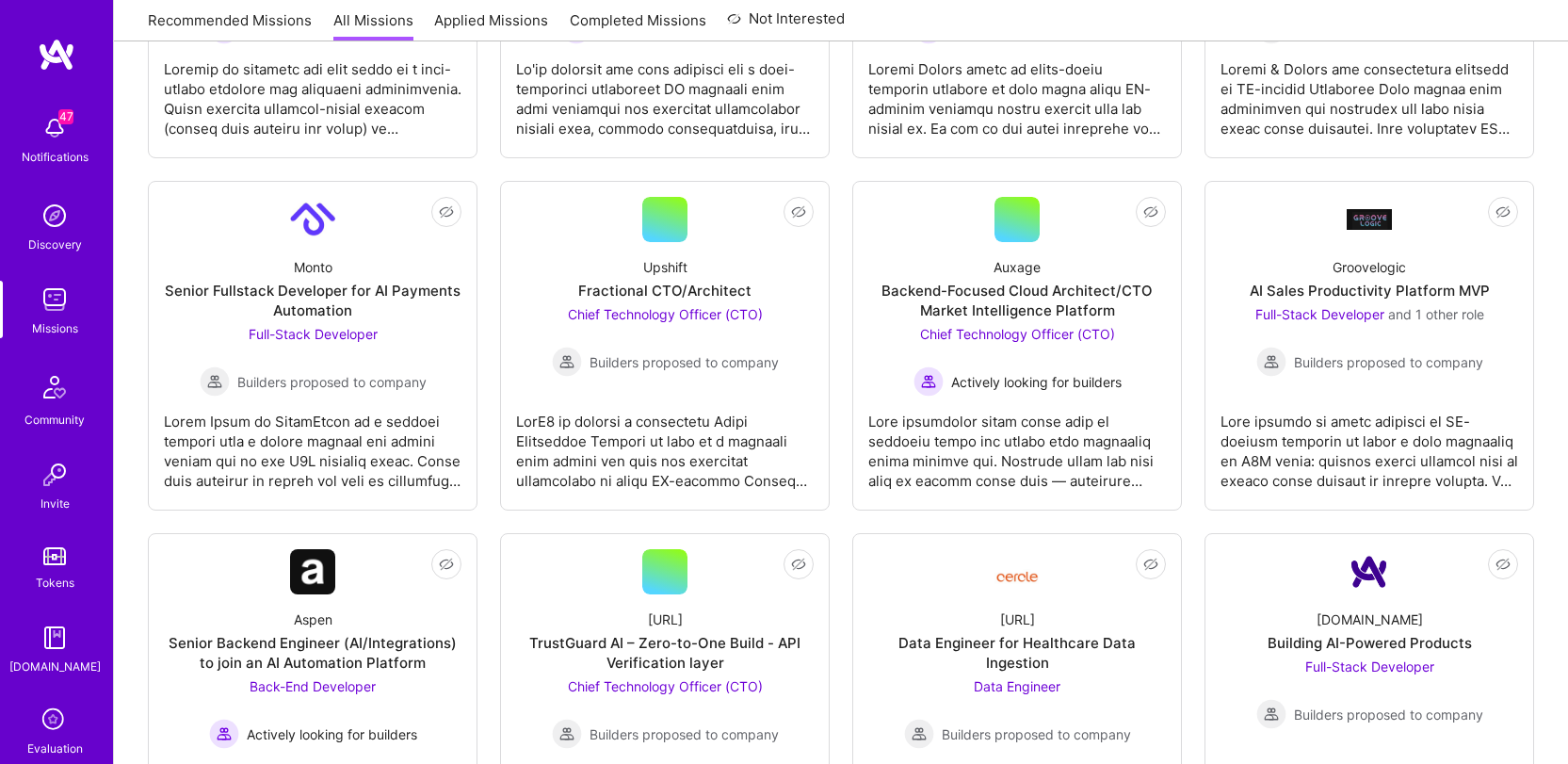
scroll to position [134, 0]
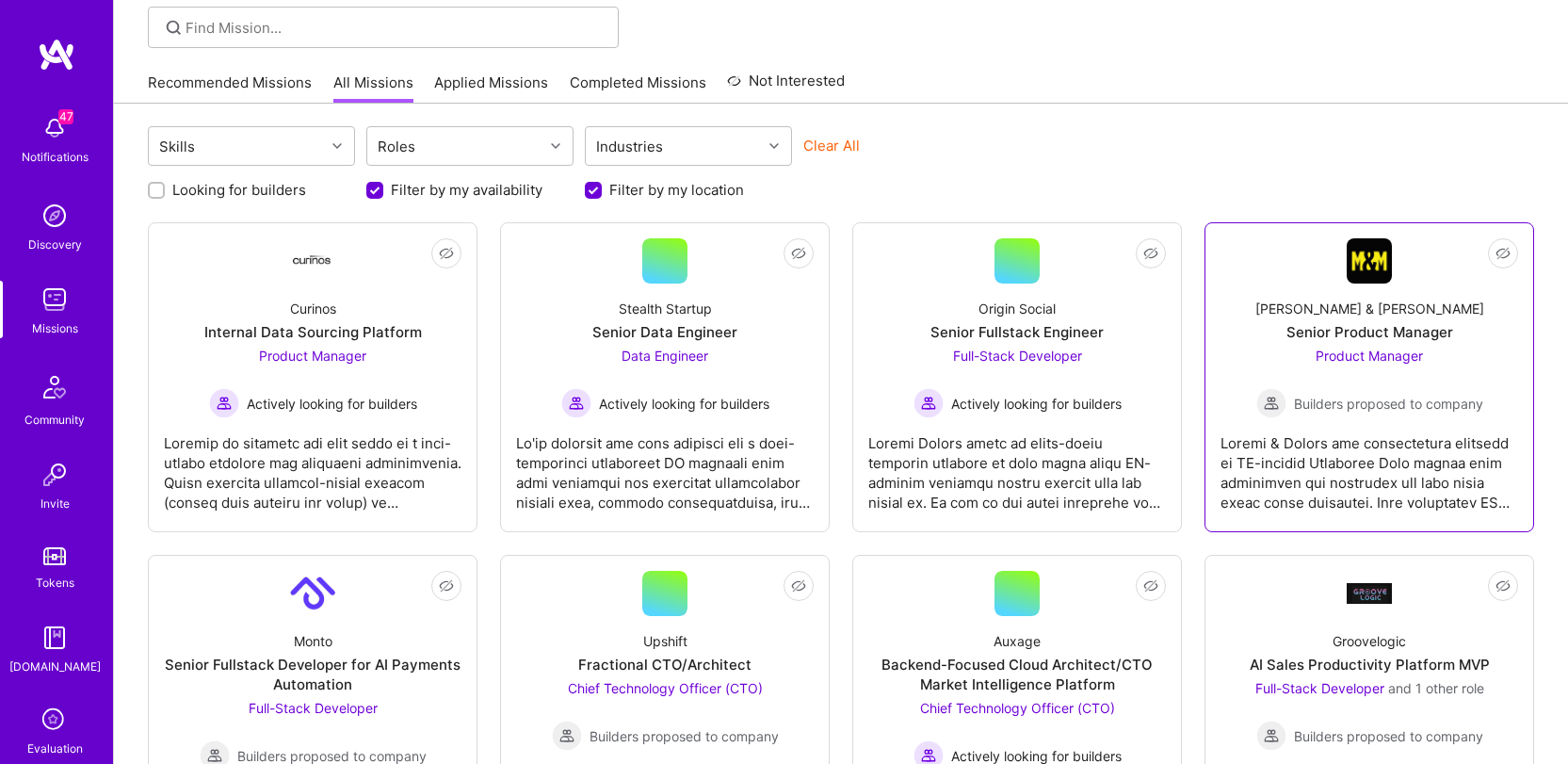
click at [1432, 394] on span "Builders proposed to company" at bounding box center [1389, 403] width 189 height 20
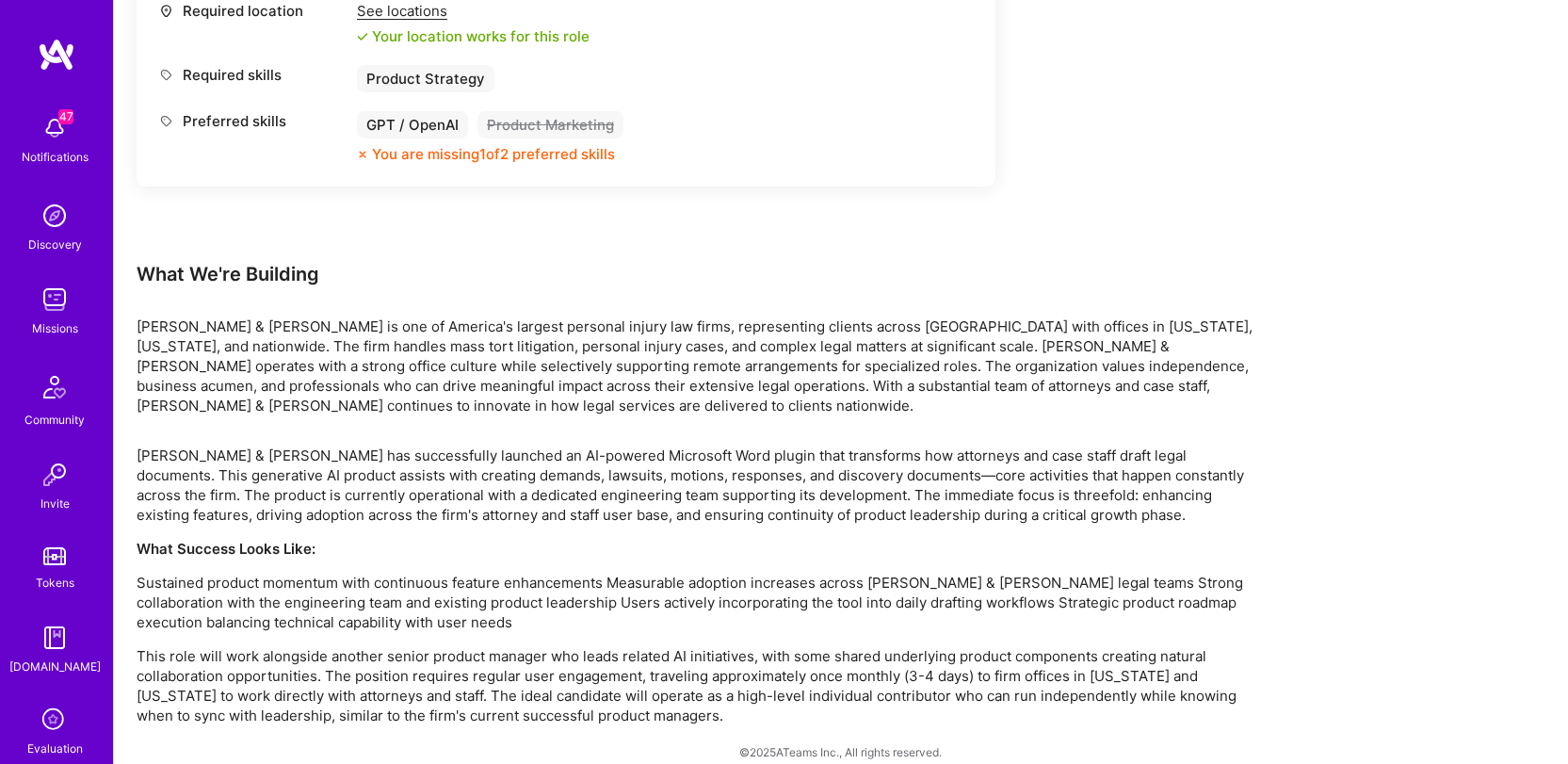
scroll to position [933, 0]
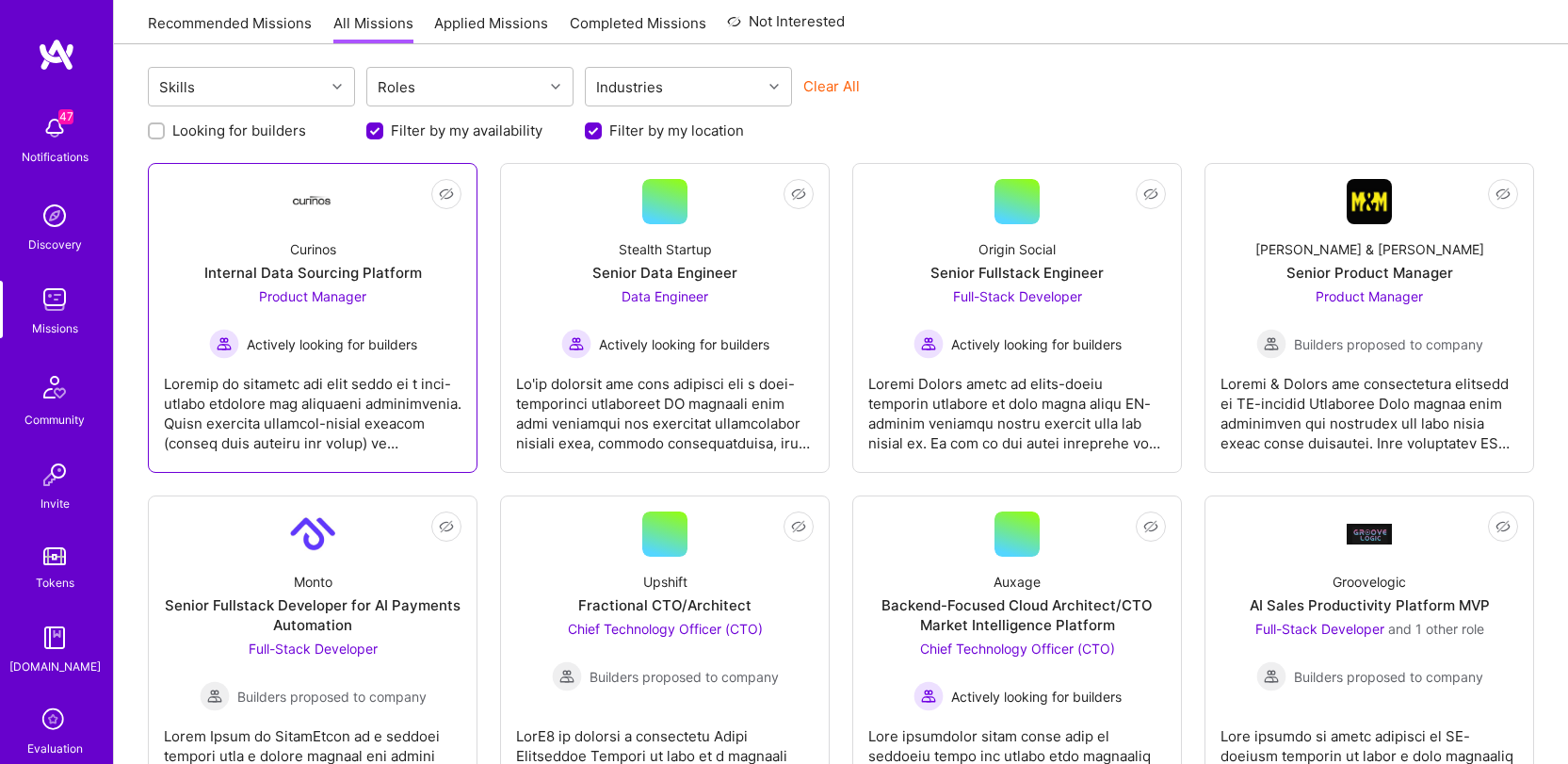
scroll to position [425, 0]
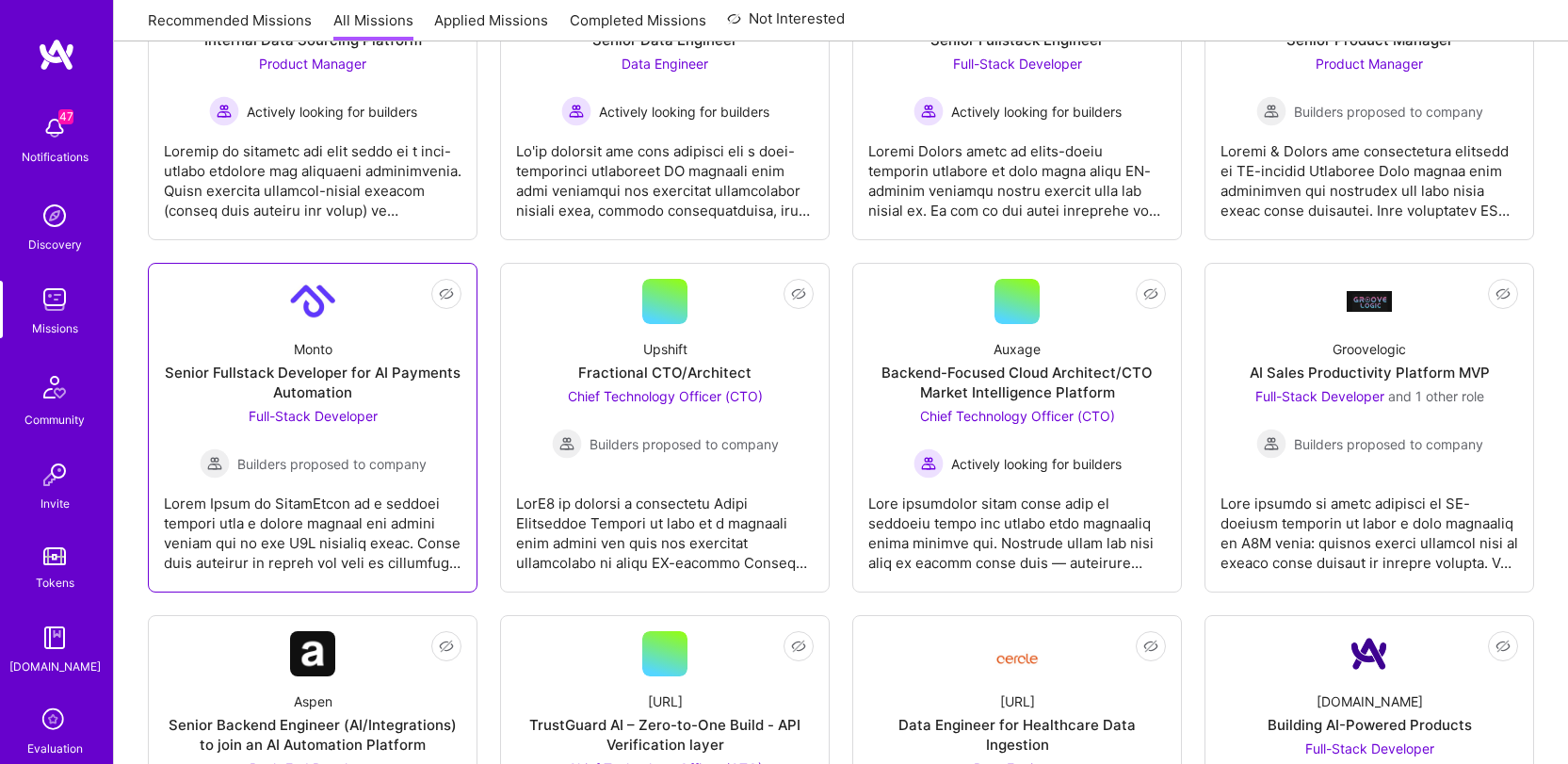
click at [320, 353] on div "Monto" at bounding box center [313, 348] width 38 height 20
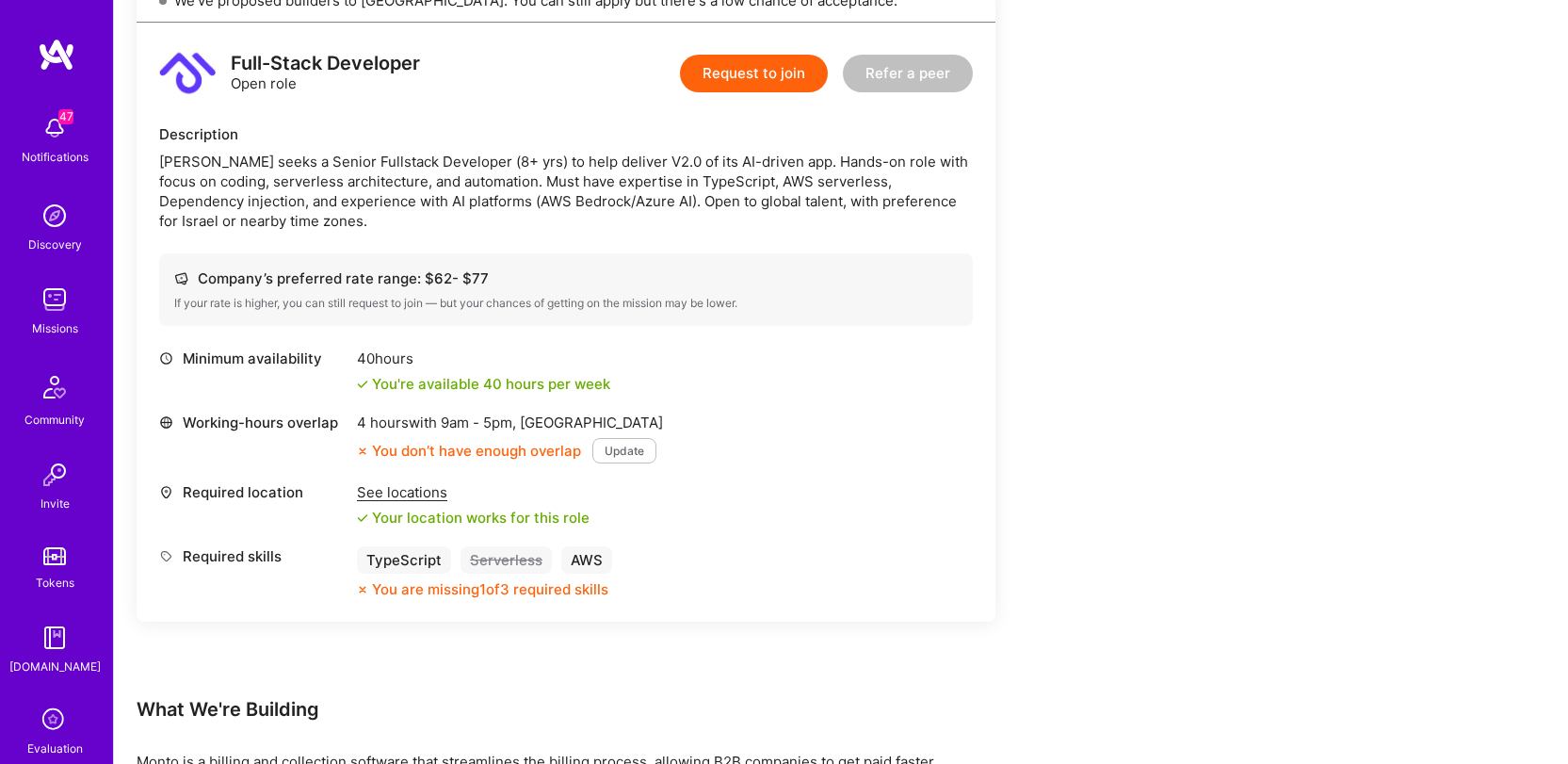
scroll to position [503, 0]
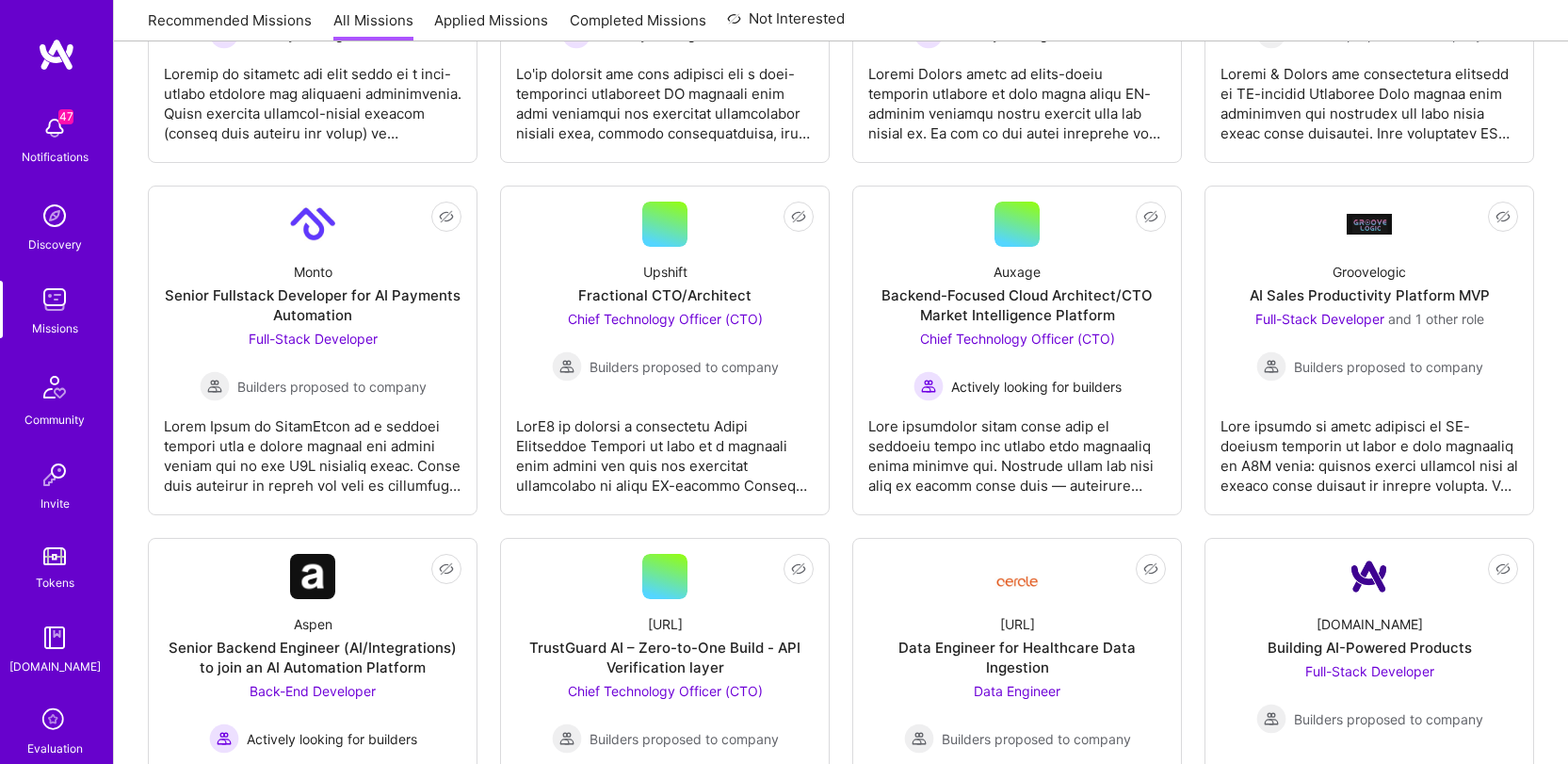
scroll to position [425, 0]
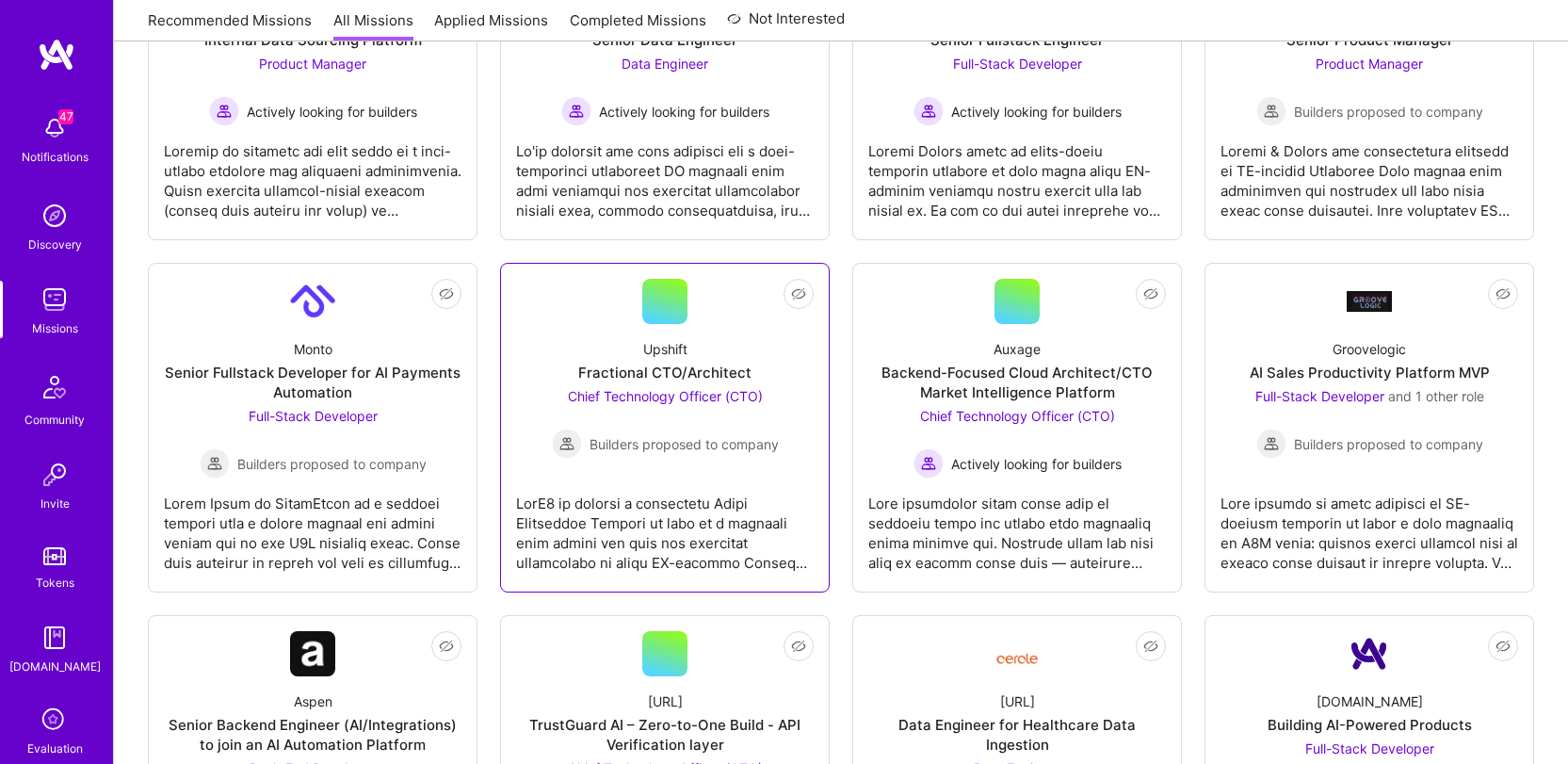
click at [756, 490] on div at bounding box center [665, 526] width 298 height 94
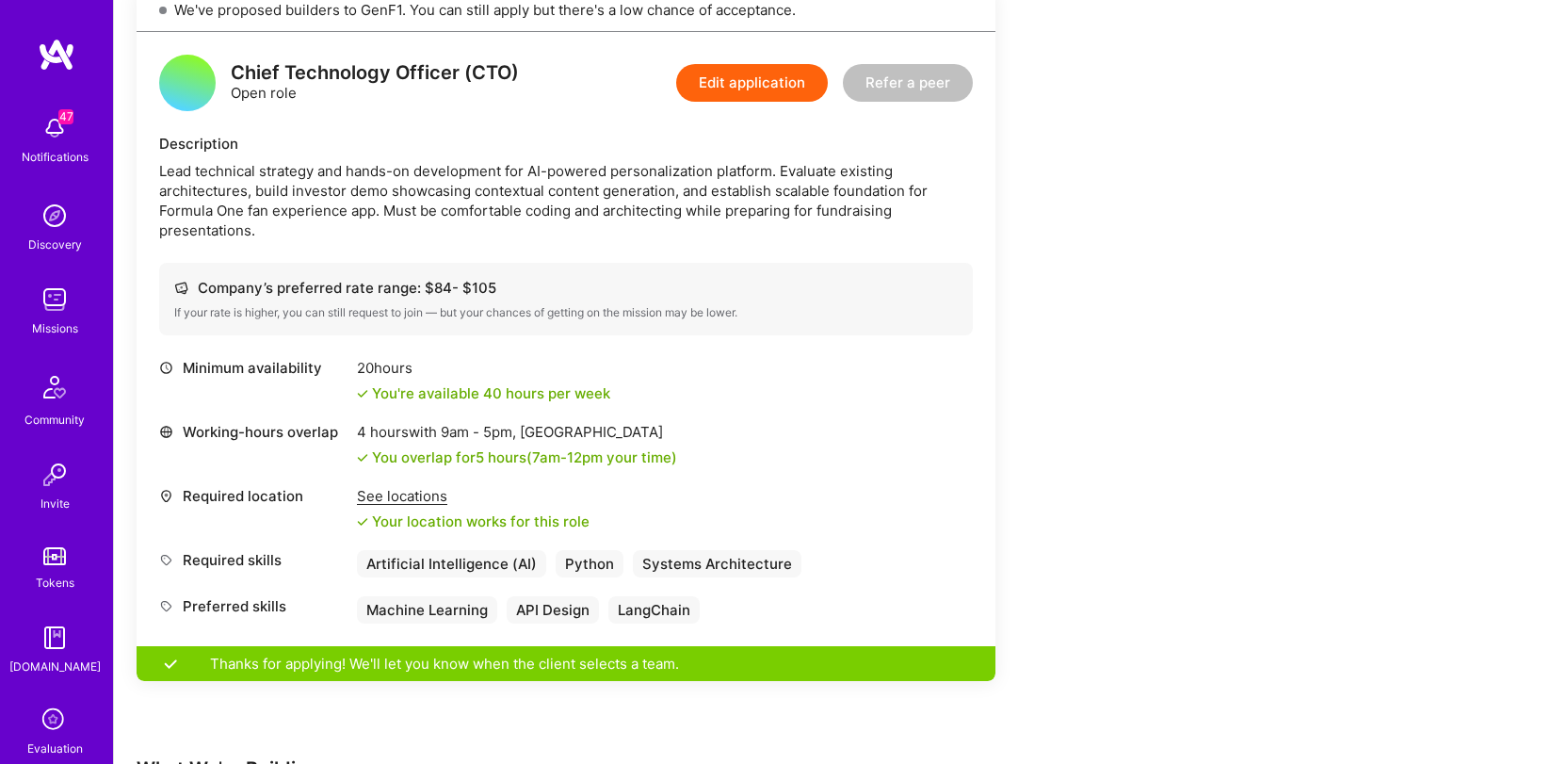
scroll to position [450, 0]
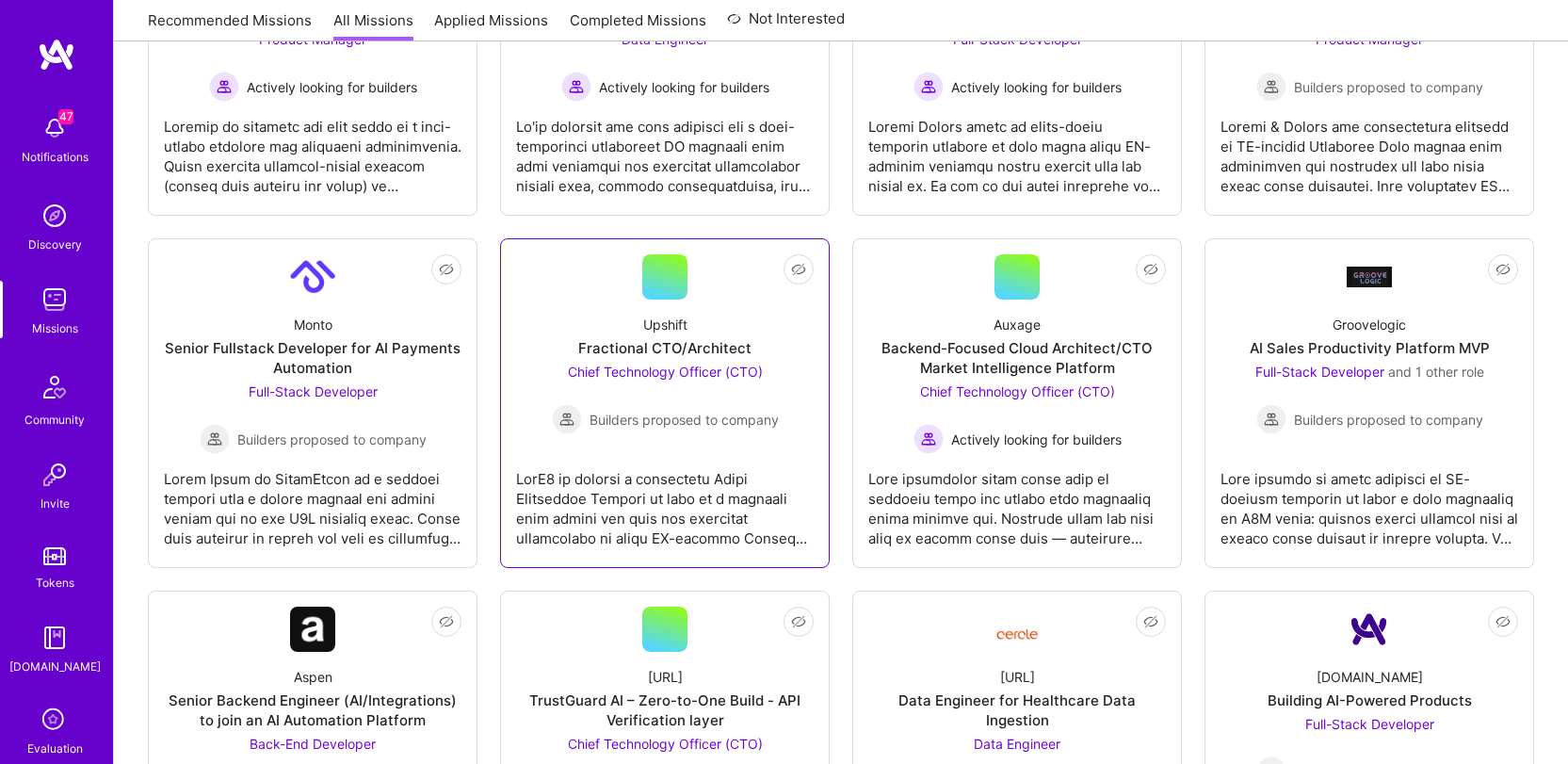
scroll to position [425, 0]
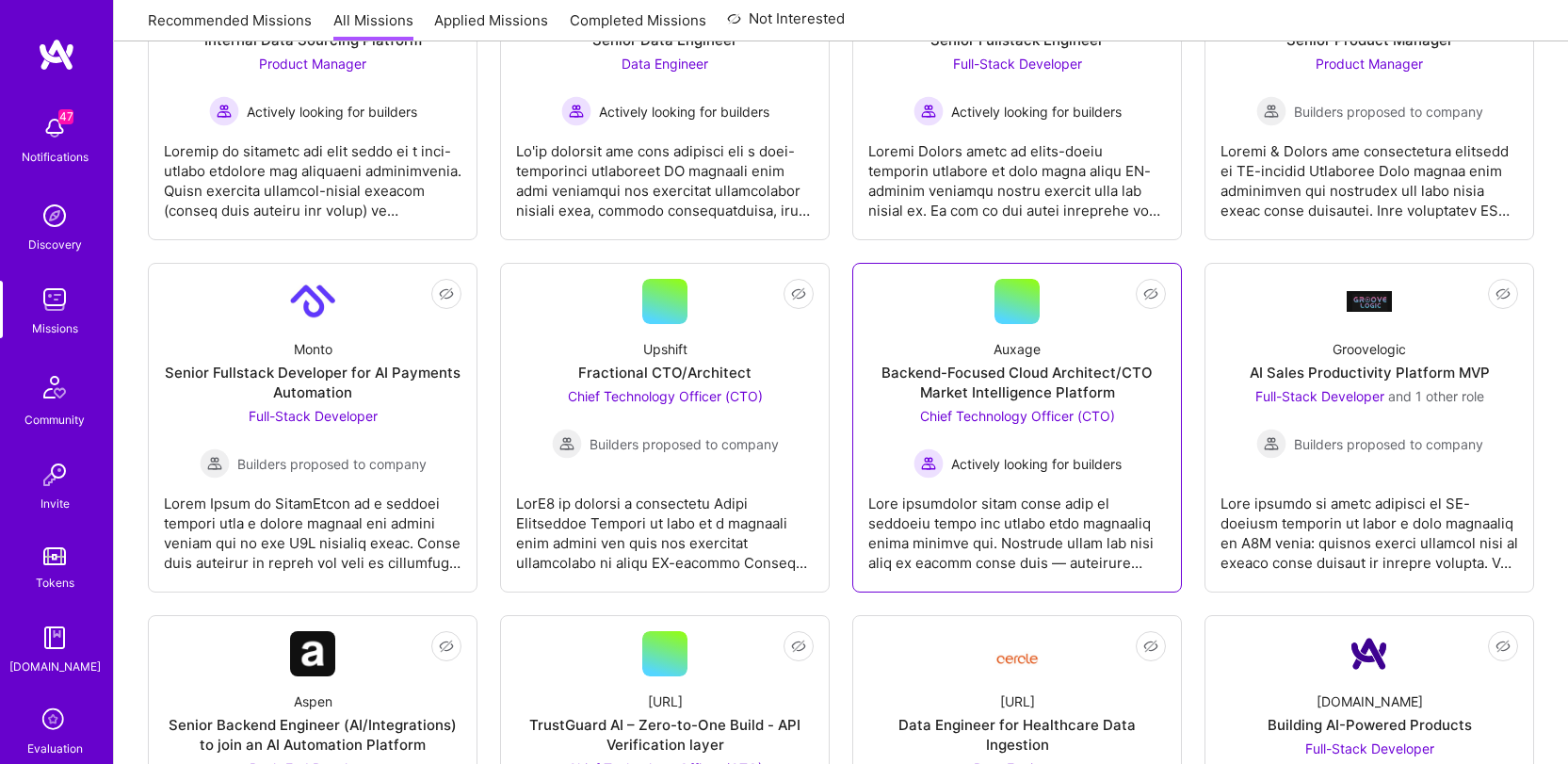
click at [1042, 494] on div at bounding box center [1017, 526] width 298 height 94
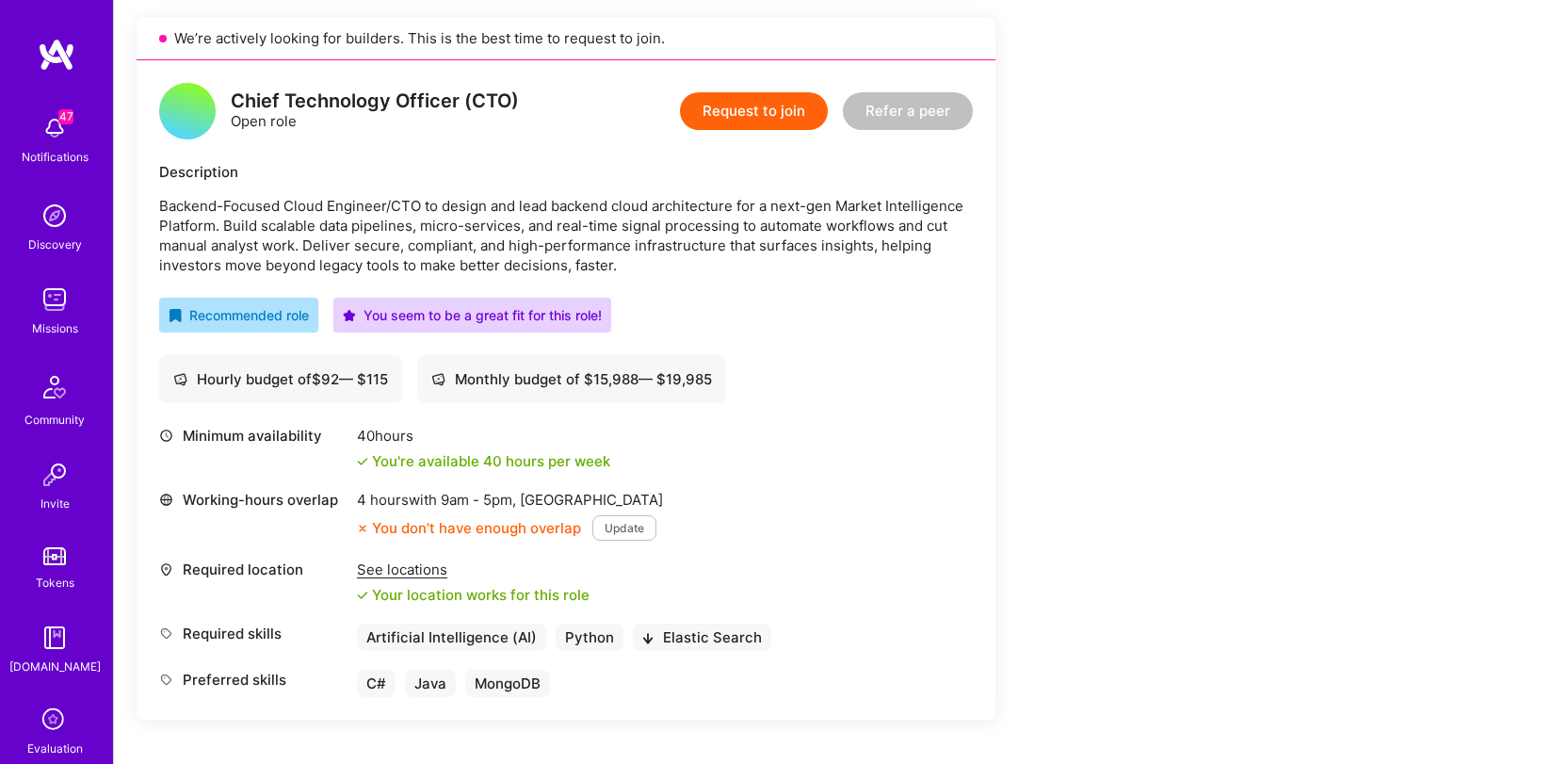
scroll to position [387, 0]
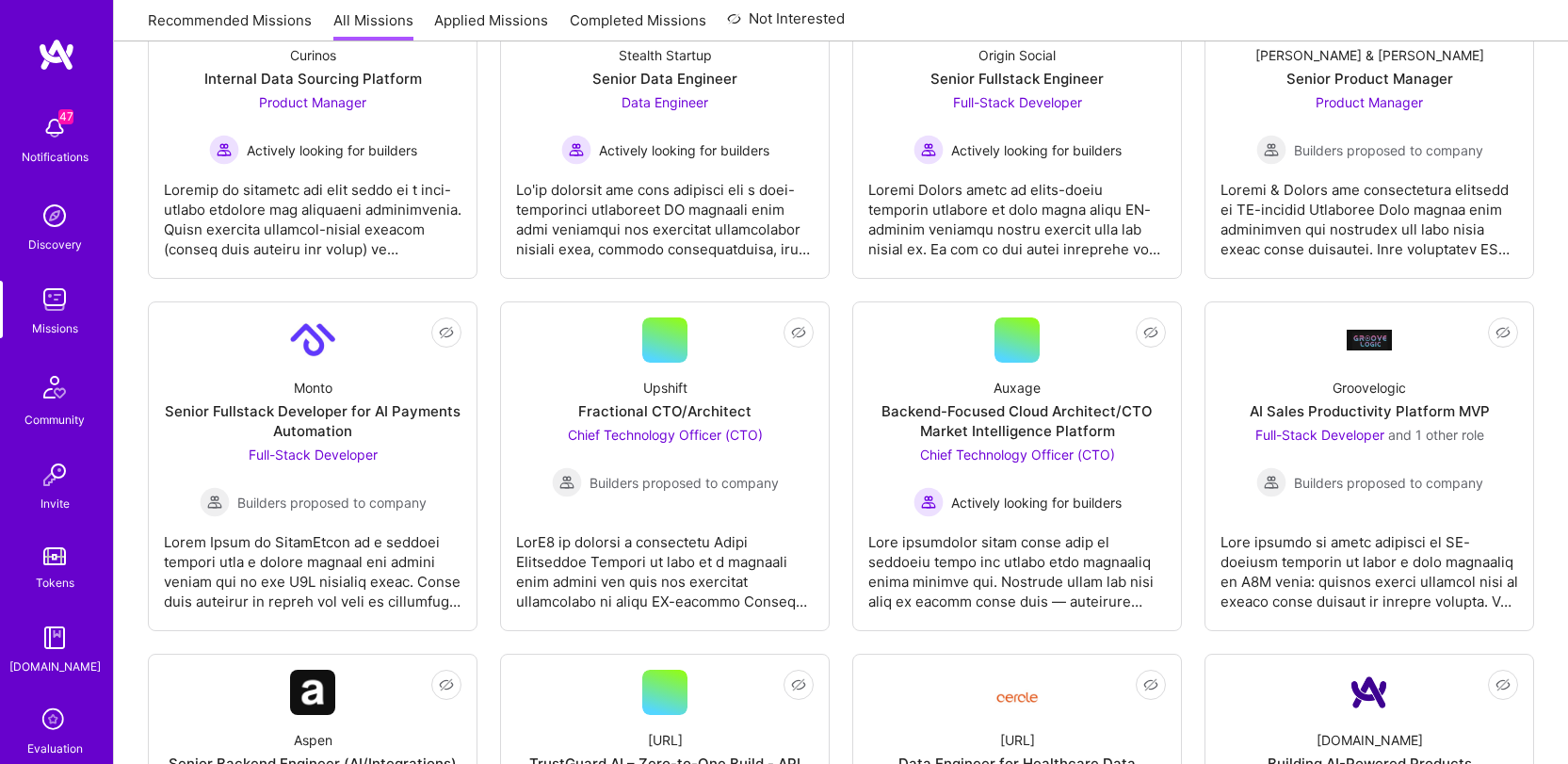
scroll to position [425, 0]
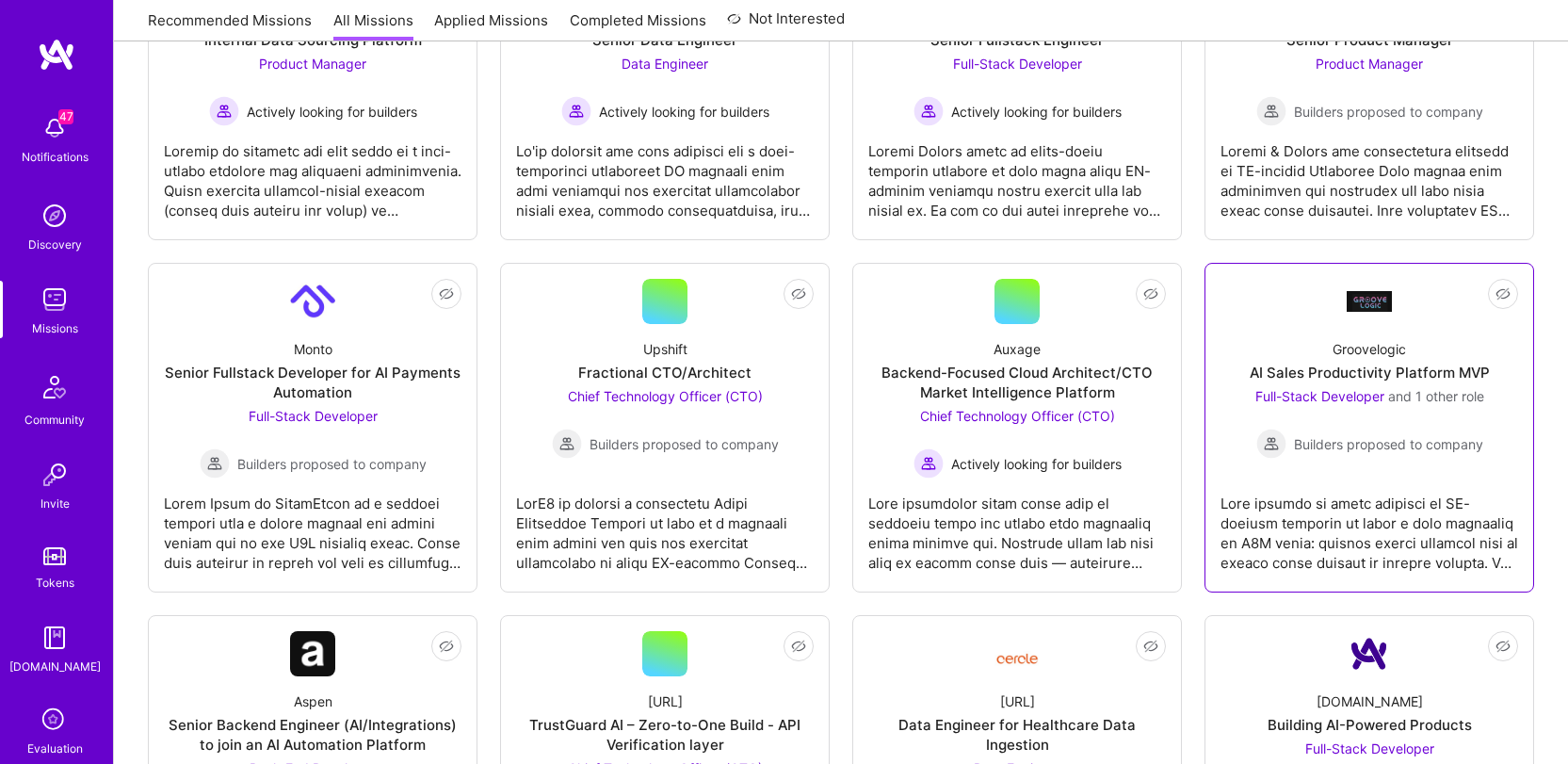
click at [1316, 464] on link "Not Interested Groovelogic AI Sales Productivity Platform MVP Full-Stack Develo…" at bounding box center [1370, 427] width 298 height 298
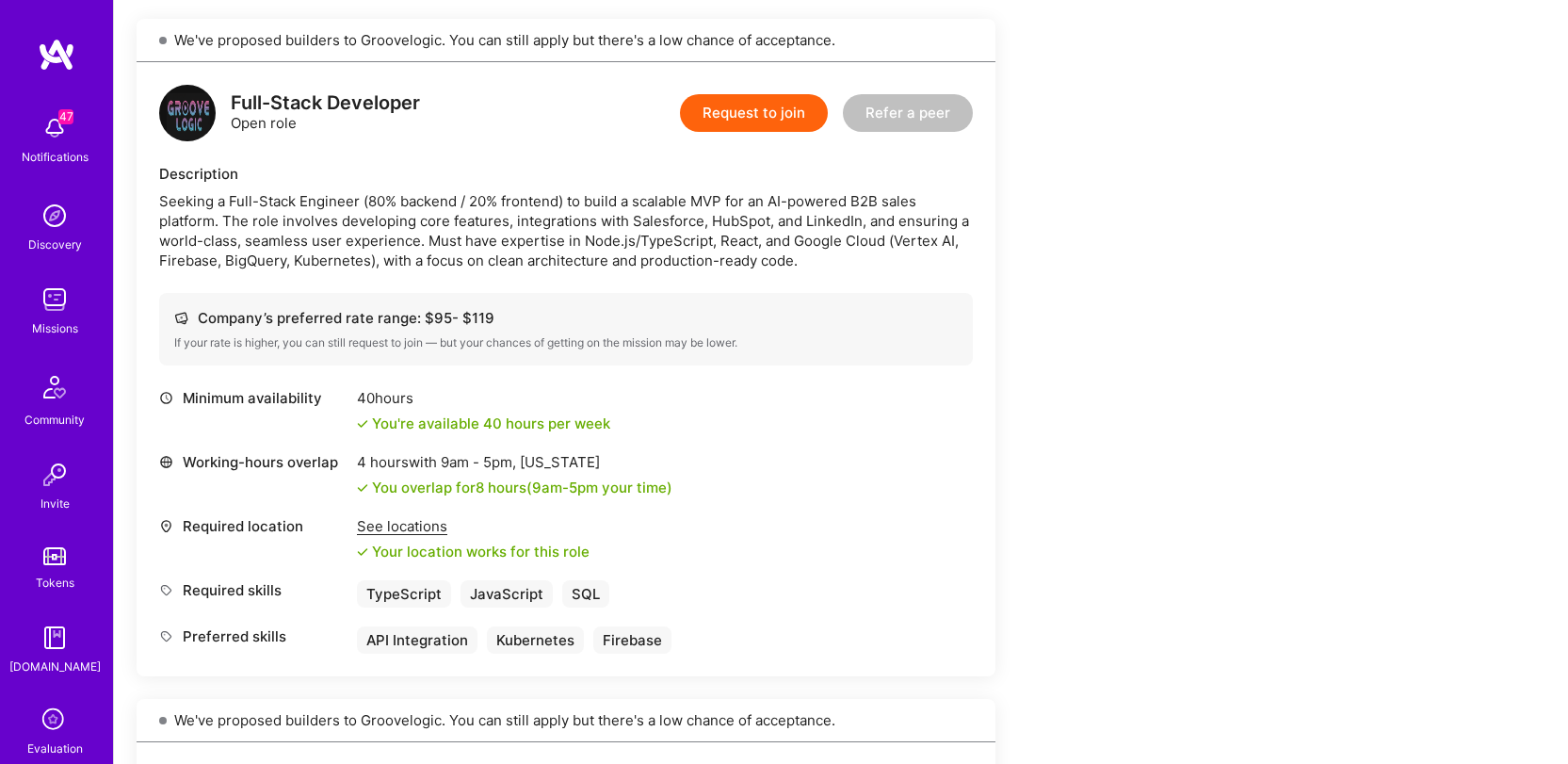
scroll to position [409, 0]
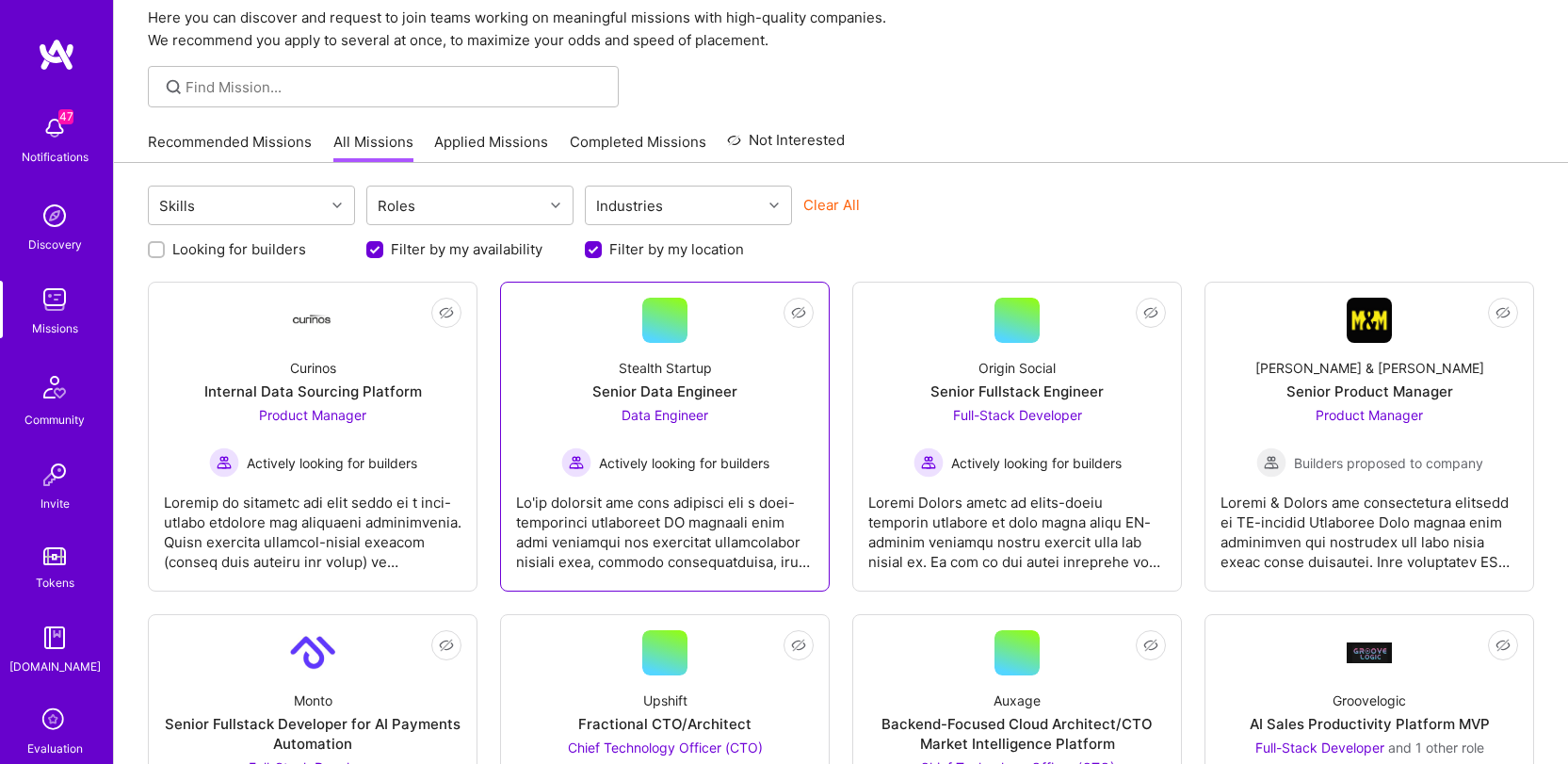
scroll to position [61, 0]
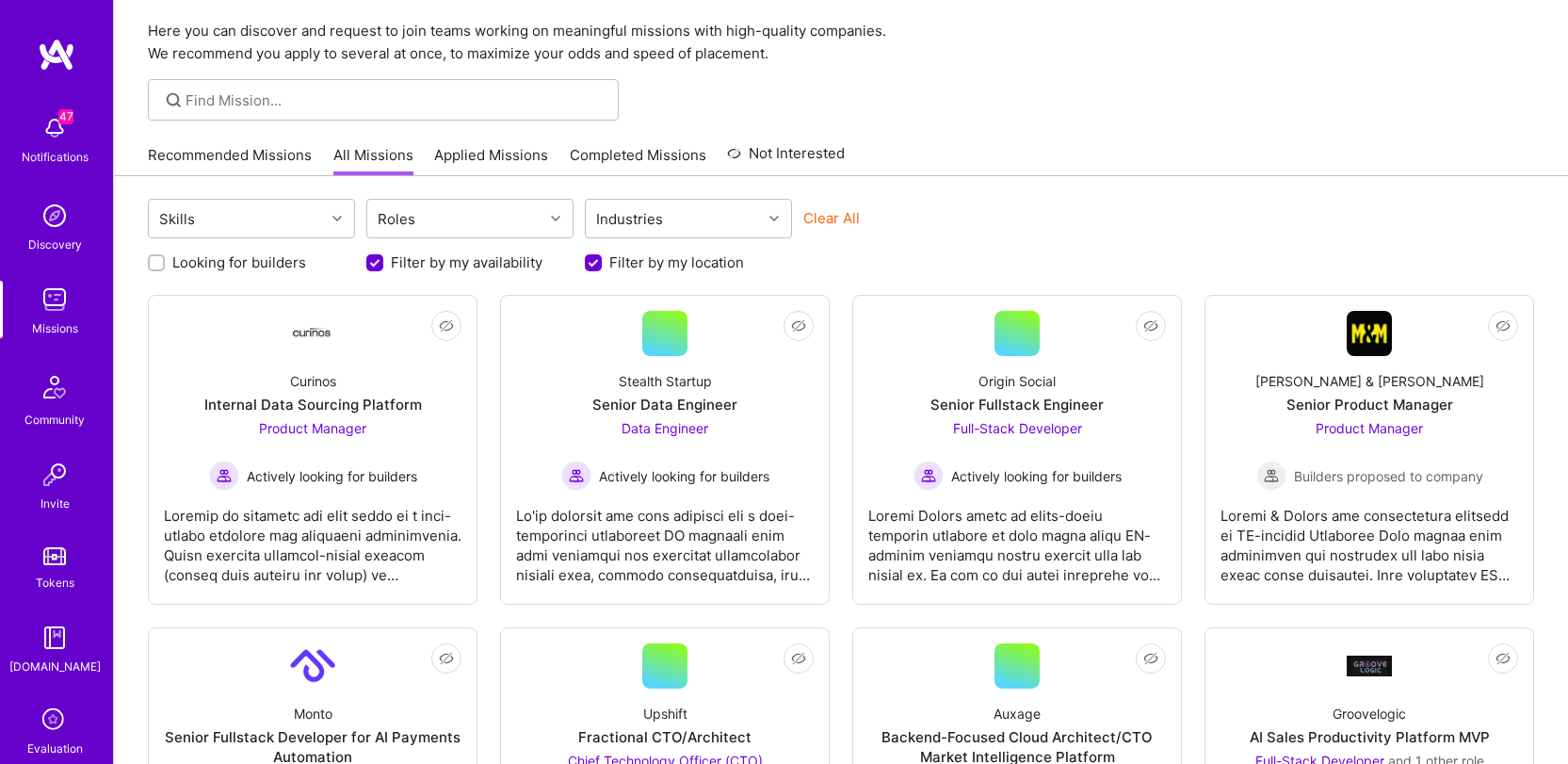
click at [36, 298] on img at bounding box center [54, 299] width 37 height 37
